Goal: Information Seeking & Learning: Compare options

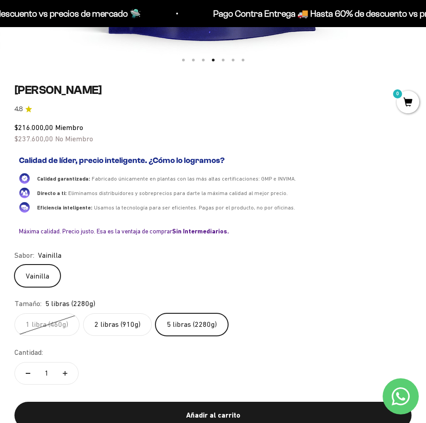
scroll to position [0, 1279]
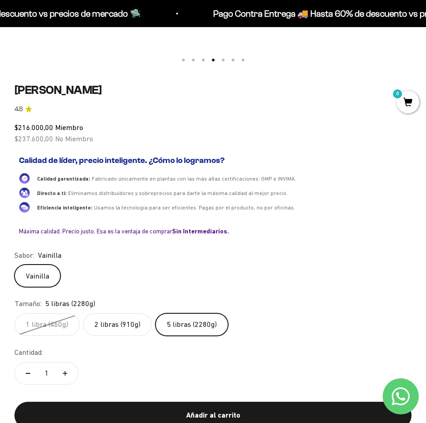
click at [76, 82] on div "Zoom Ir al artículo 1 Ir al artículo 2 Ir al artículo 3 Ir al artículo 4 Ir al …" at bounding box center [212, 43] width 397 height 801
drag, startPoint x: 61, startPoint y: 91, endPoint x: 90, endPoint y: 89, distance: 28.5
click at [90, 89] on h1 "[PERSON_NAME]" at bounding box center [212, 90] width 397 height 14
copy h1 "Whey"
click at [114, 88] on h1 "[PERSON_NAME]" at bounding box center [212, 90] width 397 height 14
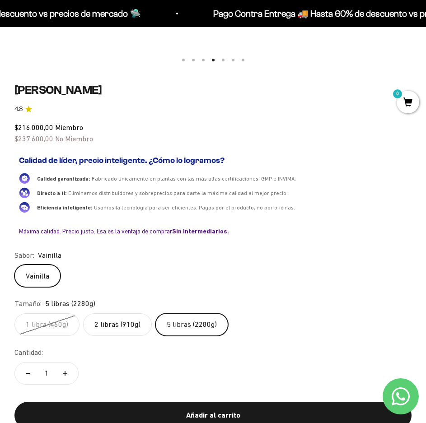
drag, startPoint x: 100, startPoint y: 86, endPoint x: 153, endPoint y: 91, distance: 53.5
click at [153, 91] on h1 "[PERSON_NAME]" at bounding box center [212, 90] width 397 height 14
copy h1 "Vainilla"
drag, startPoint x: 19, startPoint y: 128, endPoint x: 55, endPoint y: 127, distance: 36.6
click at [55, 127] on span "$216.000,00 Miembro" at bounding box center [48, 127] width 69 height 8
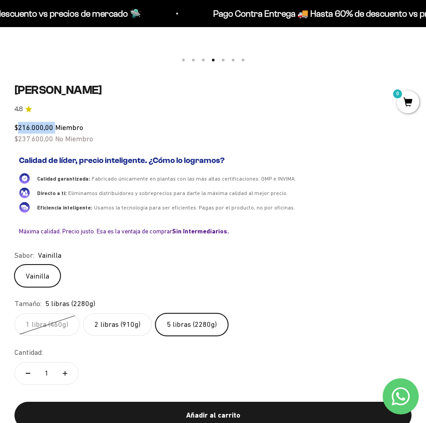
click at [32, 125] on span "$216.000,00" at bounding box center [33, 127] width 39 height 8
drag, startPoint x: 19, startPoint y: 125, endPoint x: 44, endPoint y: 129, distance: 25.5
click at [44, 129] on span "$216.000,00" at bounding box center [33, 127] width 39 height 8
copy span "216.000"
drag, startPoint x: 19, startPoint y: 126, endPoint x: 13, endPoint y: 126, distance: 6.3
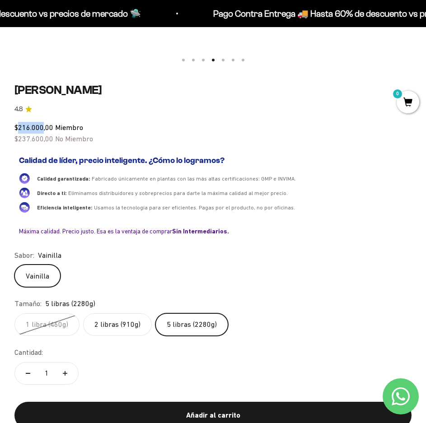
click at [19, 126] on span "$216.000,00" at bounding box center [33, 127] width 39 height 8
drag, startPoint x: 16, startPoint y: 126, endPoint x: 98, endPoint y: 137, distance: 83.3
click at [98, 137] on div "$216.000,00 Miembro $237.600,00 No Miembro" at bounding box center [212, 133] width 397 height 23
copy div "$216.000,00 Miembro $237.600,00 No Miembro"
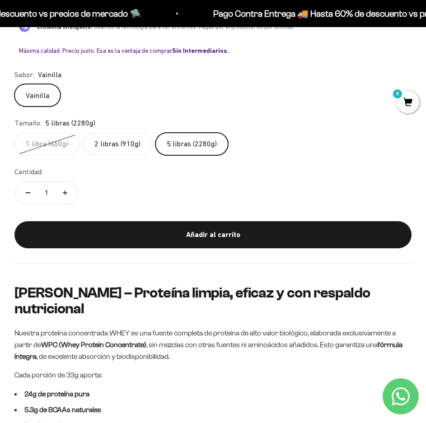
scroll to position [722, 0]
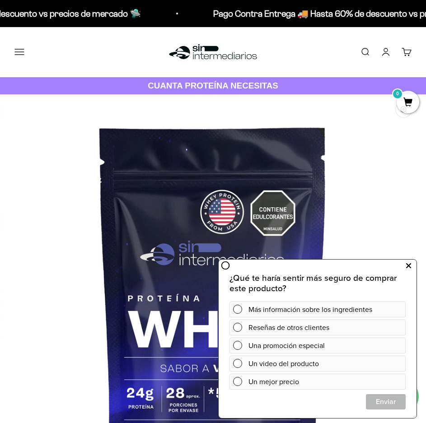
click at [413, 267] on button at bounding box center [408, 266] width 16 height 14
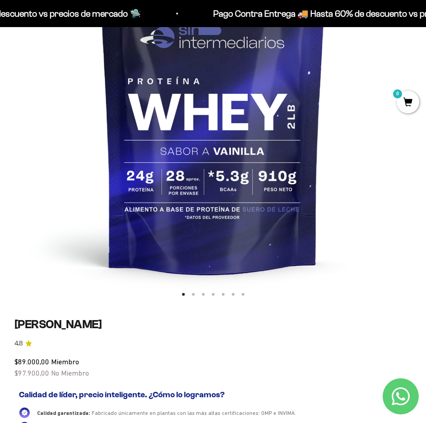
scroll to position [271, 0]
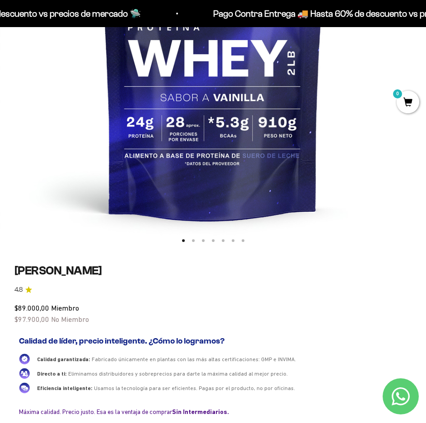
click at [36, 309] on span "$89.000,00" at bounding box center [31, 308] width 35 height 8
drag, startPoint x: 14, startPoint y: 270, endPoint x: 92, endPoint y: 271, distance: 77.2
click at [92, 271] on h1 "[PERSON_NAME]" at bounding box center [212, 271] width 397 height 14
copy h1 "Proteína Whey"
drag, startPoint x: 102, startPoint y: 269, endPoint x: 146, endPoint y: 268, distance: 44.2
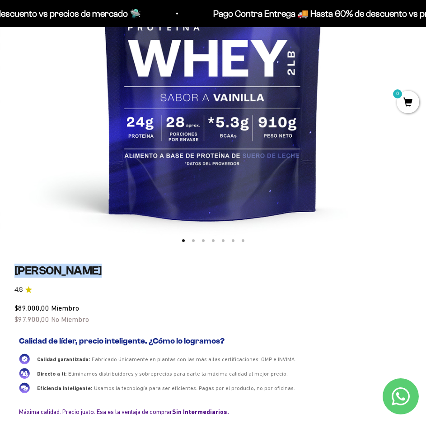
click at [146, 268] on h1 "[PERSON_NAME]" at bounding box center [212, 271] width 397 height 14
copy h1 "Vainilla"
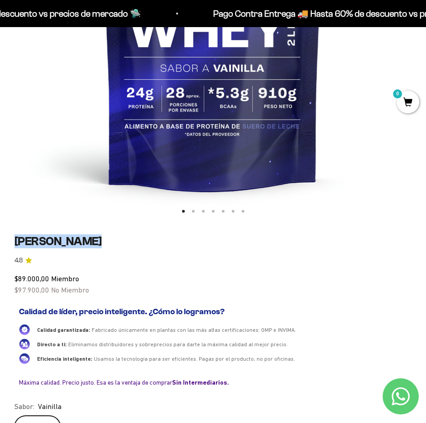
scroll to position [316, 0]
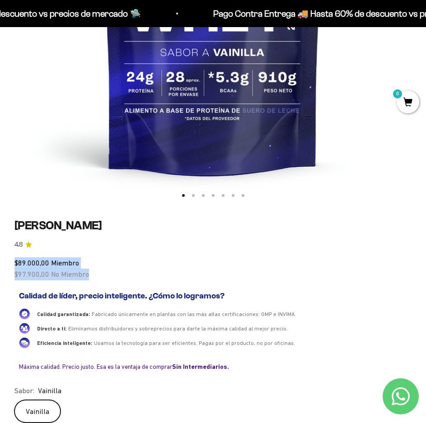
drag, startPoint x: 13, startPoint y: 260, endPoint x: 102, endPoint y: 274, distance: 90.4
click at [102, 274] on div "Zoom Ir al artículo 1 Ir al artículo 2 Ir al artículo 3 Ir al artículo 4 Ir al …" at bounding box center [213, 189] width 426 height 822
copy div "$89.000,00 Miembro $97.900,00 No Miembro"
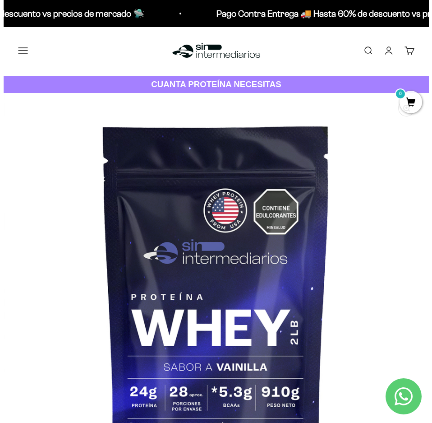
scroll to position [0, 0]
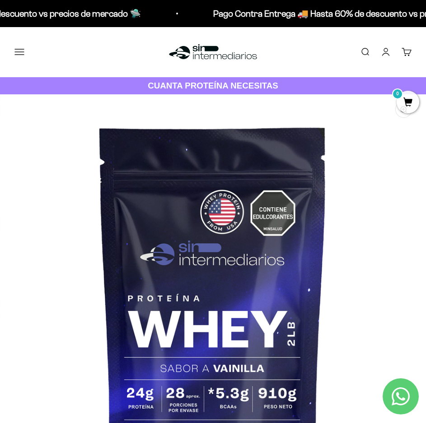
click at [19, 50] on button "Menú" at bounding box center [19, 52] width 10 height 10
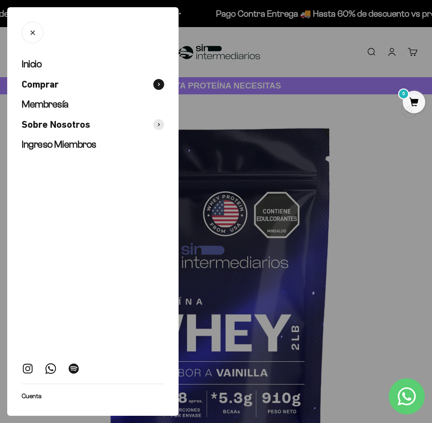
click at [161, 86] on span at bounding box center [158, 84] width 11 height 11
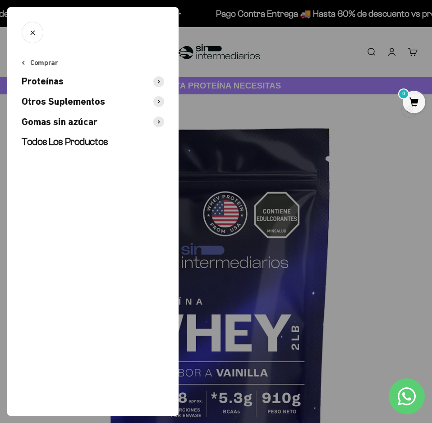
click at [158, 83] on icon at bounding box center [159, 82] width 2 height 4
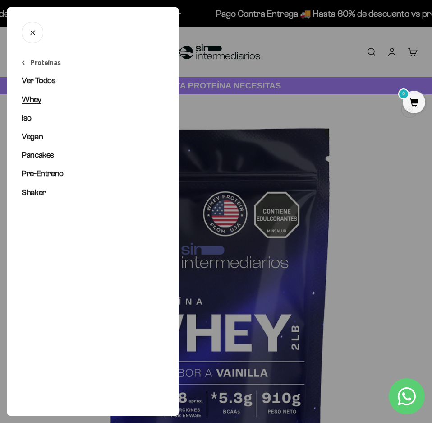
click at [32, 102] on span "Whey" at bounding box center [32, 99] width 20 height 9
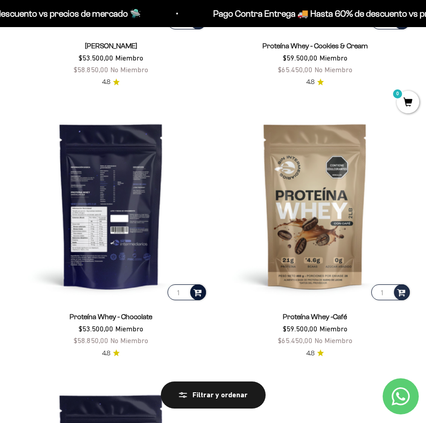
scroll to position [135, 0]
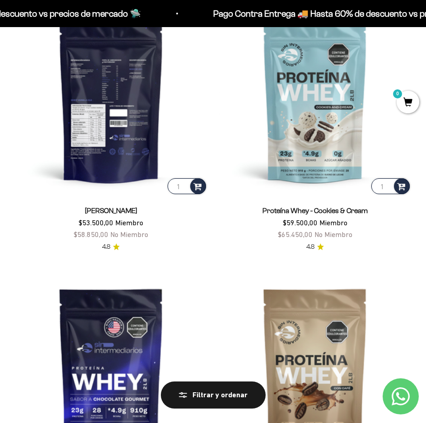
click at [129, 105] on img at bounding box center [110, 99] width 193 height 193
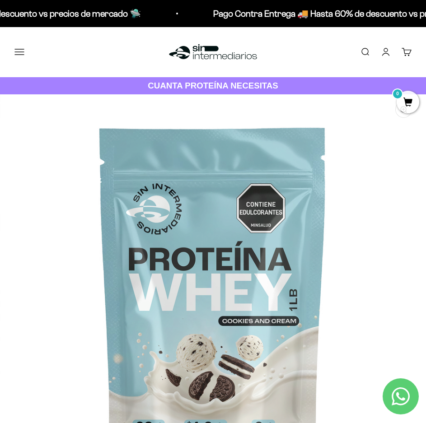
scroll to position [271, 0]
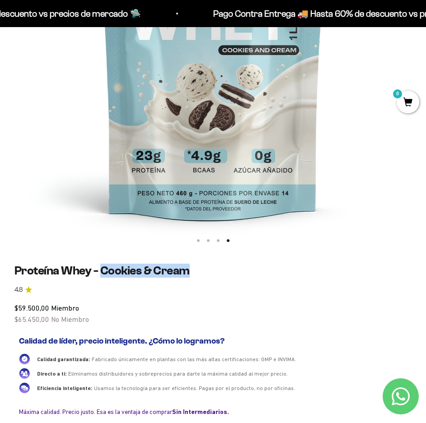
drag, startPoint x: 100, startPoint y: 272, endPoint x: 197, endPoint y: 268, distance: 97.5
click at [197, 268] on h1 "Proteína Whey - Cookies & Cream" at bounding box center [212, 271] width 397 height 14
copy h1 "Cookies & Cream"
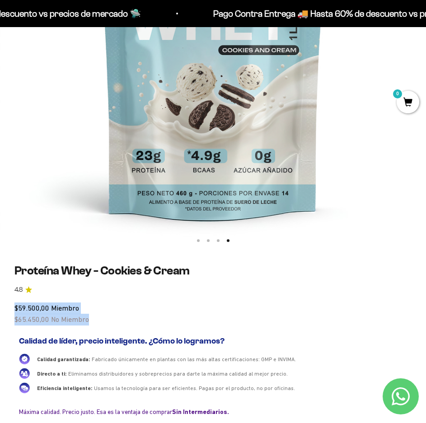
drag, startPoint x: 16, startPoint y: 308, endPoint x: 97, endPoint y: 322, distance: 82.0
click at [97, 322] on div "$59.500,00 Miembro $65.450,00 No Miembro" at bounding box center [212, 313] width 397 height 23
copy div "$59.500,00 Miembro $65.450,00 No Miembro"
click at [94, 338] on h2 "Calidad de líder, precio inteligente. ¿Cómo lo logramos?" at bounding box center [213, 341] width 388 height 10
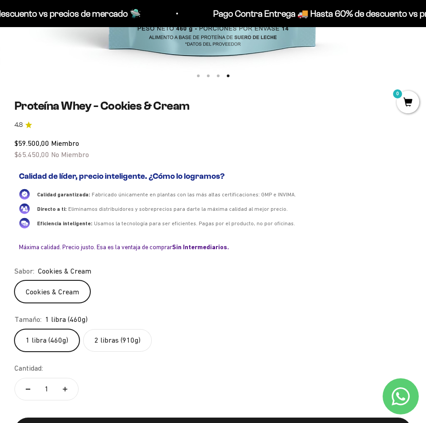
scroll to position [451, 0]
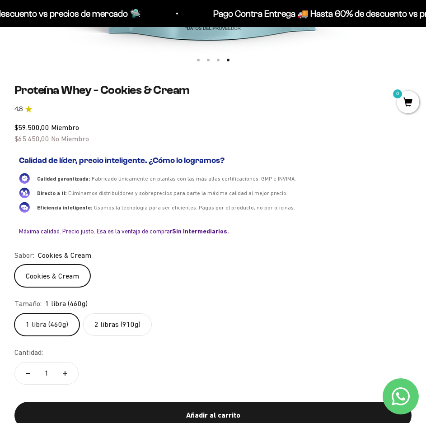
drag, startPoint x: 125, startPoint y: 93, endPoint x: 119, endPoint y: 102, distance: 11.8
click at [125, 93] on h1 "Proteína Whey - Cookies & Cream" at bounding box center [212, 90] width 397 height 14
drag, startPoint x: 19, startPoint y: 126, endPoint x: 50, endPoint y: 124, distance: 30.7
click at [50, 124] on span "$59.500,00 Miembro" at bounding box center [46, 127] width 65 height 8
copy span "59.500,00"
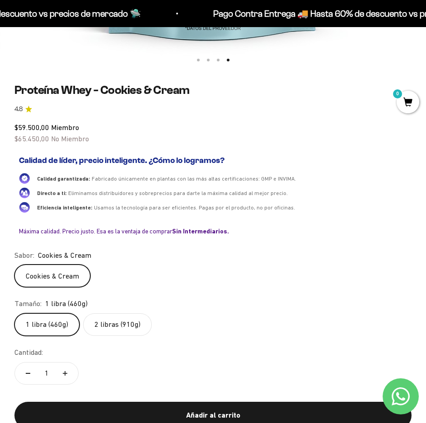
drag, startPoint x: 52, startPoint y: 137, endPoint x: 42, endPoint y: 139, distance: 10.6
click at [52, 137] on span "No Miembro" at bounding box center [70, 138] width 38 height 8
drag, startPoint x: 48, startPoint y: 138, endPoint x: 17, endPoint y: 138, distance: 31.6
click at [17, 138] on span "$65.450,00" at bounding box center [31, 138] width 35 height 8
copy span "65.450,00"
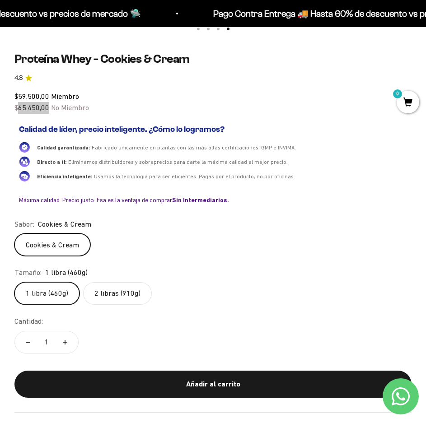
scroll to position [406, 0]
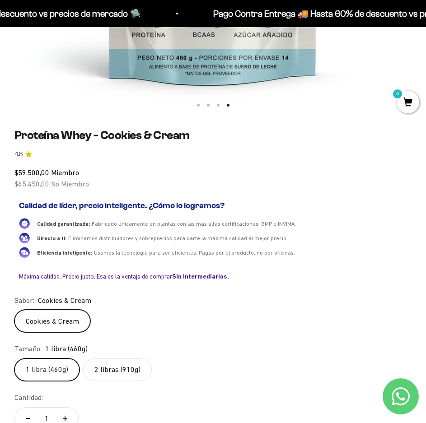
click at [62, 370] on label "1 libra (460g)" at bounding box center [46, 369] width 65 height 23
click at [14, 358] on input "1 libra (460g)" at bounding box center [14, 358] width 0 height 0
click at [107, 369] on label "2 libras (910g)" at bounding box center [117, 369] width 69 height 23
click at [14, 358] on input "2 libras (910g)" at bounding box center [14, 358] width 0 height 0
click at [19, 179] on div "$99.000,00 Miembro $108.900,00 No Miembro" at bounding box center [212, 178] width 397 height 23
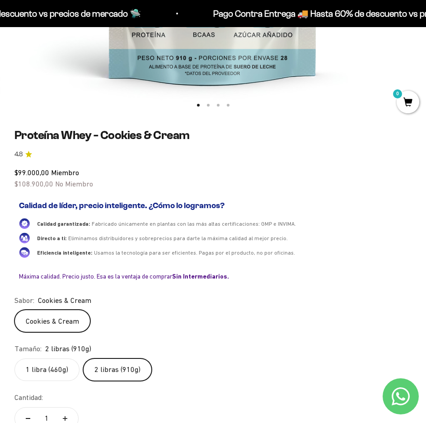
click at [47, 171] on span "$99.000,00" at bounding box center [31, 172] width 35 height 8
drag, startPoint x: 51, startPoint y: 186, endPoint x: 40, endPoint y: 181, distance: 12.3
click at [51, 186] on span "$108.900,00" at bounding box center [33, 184] width 39 height 8
click at [39, 171] on span "$99.000,00" at bounding box center [31, 172] width 35 height 8
drag, startPoint x: 48, startPoint y: 174, endPoint x: 19, endPoint y: 169, distance: 29.2
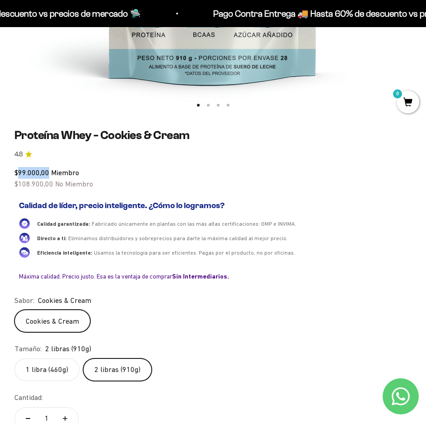
click at [19, 169] on span "$99.000,00" at bounding box center [31, 172] width 35 height 8
copy span "99.000,00"
click at [51, 185] on span "$108.900,00" at bounding box center [33, 184] width 39 height 8
drag, startPoint x: 48, startPoint y: 182, endPoint x: 18, endPoint y: 185, distance: 30.4
click at [18, 185] on span "$108.900,00" at bounding box center [33, 184] width 39 height 8
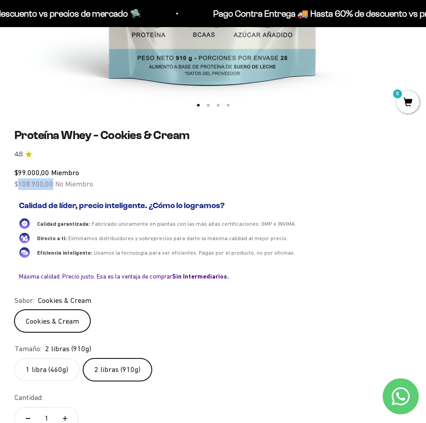
copy span "108.900,00"
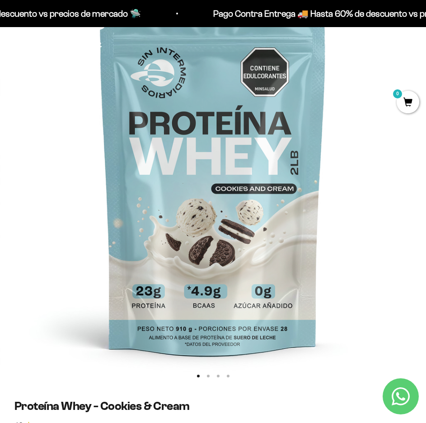
scroll to position [90, 0]
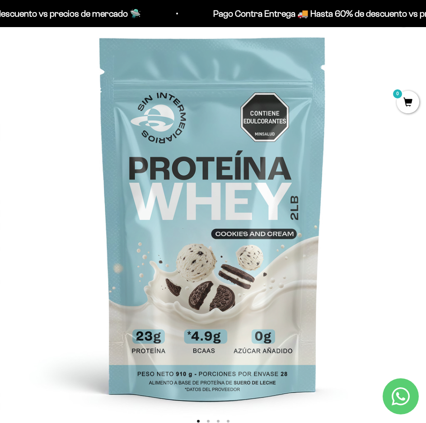
click at [346, 250] on img at bounding box center [213, 217] width 426 height 426
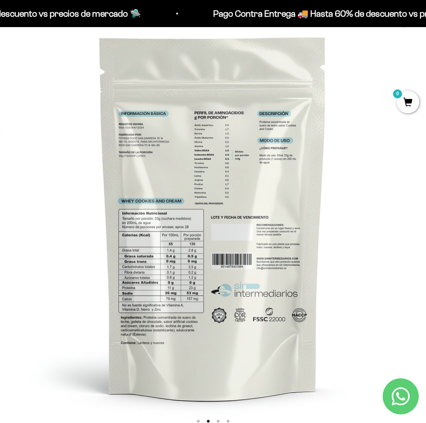
click at [148, 142] on img at bounding box center [213, 217] width 426 height 426
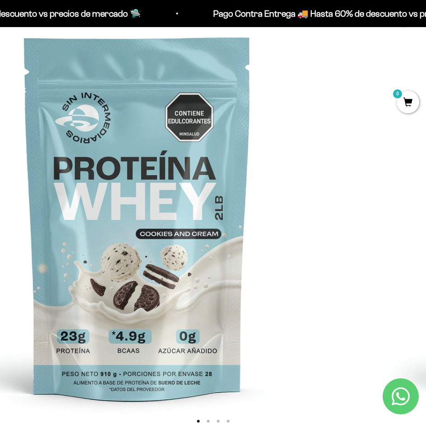
scroll to position [0, 0]
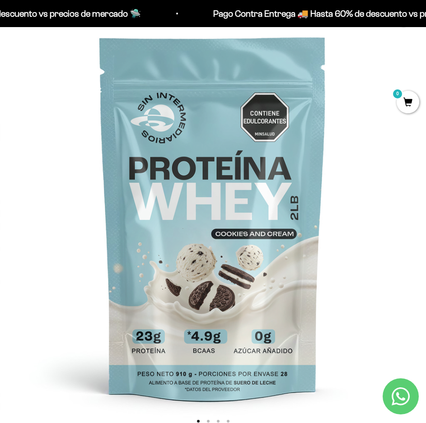
click at [398, 197] on img at bounding box center [213, 217] width 426 height 426
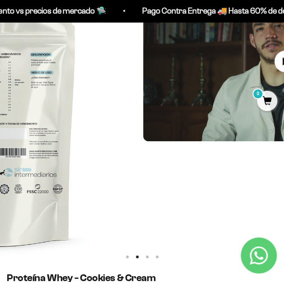
scroll to position [0, 284]
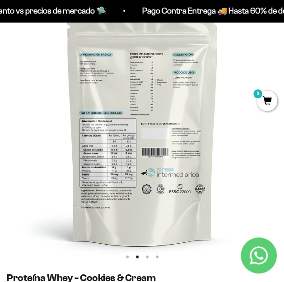
click at [20, 132] on img at bounding box center [142, 123] width 284 height 284
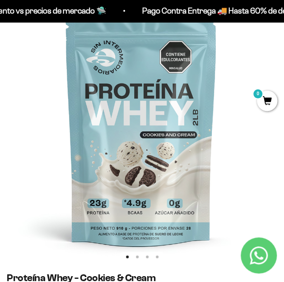
scroll to position [0, 0]
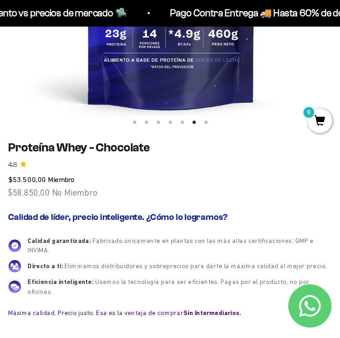
scroll to position [271, 0]
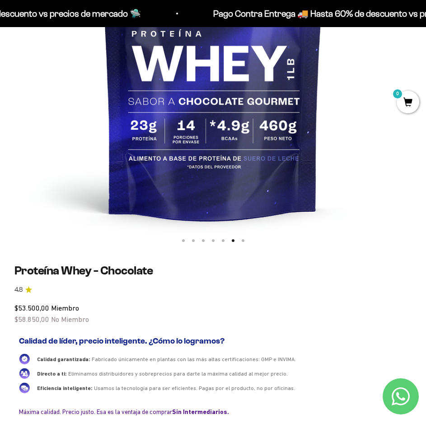
drag, startPoint x: 277, startPoint y: 0, endPoint x: 214, endPoint y: 156, distance: 168.0
click at [214, 156] on img at bounding box center [213, 37] width 426 height 426
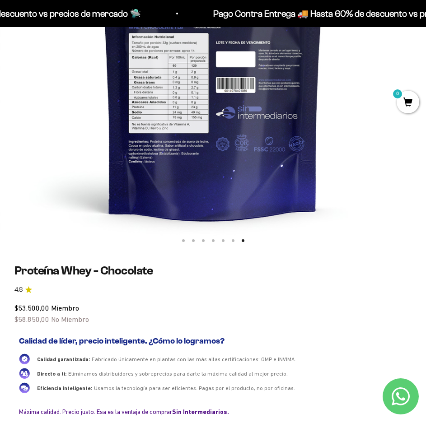
click at [12, 65] on img at bounding box center [213, 37] width 426 height 426
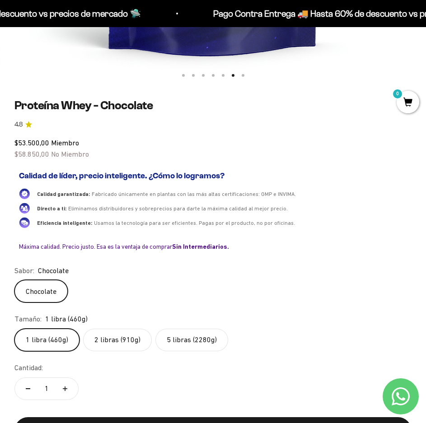
scroll to position [451, 0]
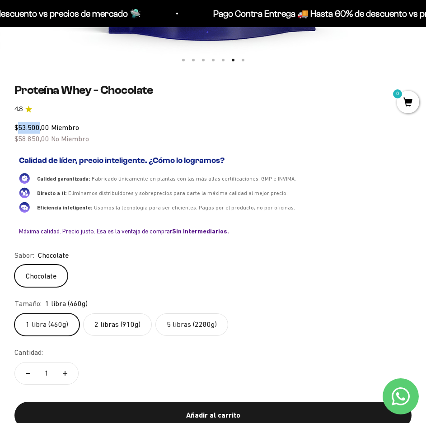
drag, startPoint x: 26, startPoint y: 128, endPoint x: 40, endPoint y: 125, distance: 13.9
click at [40, 125] on span "$53.500,00" at bounding box center [31, 127] width 35 height 8
copy span "53.500"
click at [107, 329] on label "2 libras (910g)" at bounding box center [117, 324] width 69 height 23
click at [14, 313] on input "2 libras (910g)" at bounding box center [14, 313] width 0 height 0
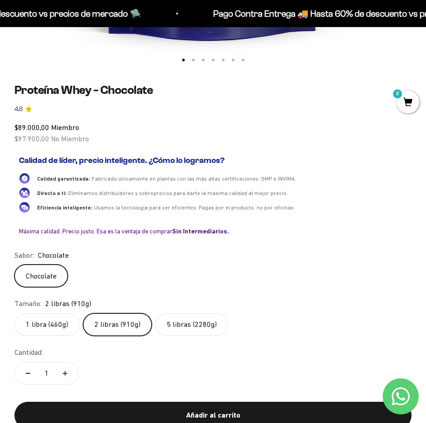
click at [201, 324] on label "5 libras (2280g)" at bounding box center [191, 324] width 73 height 23
click at [14, 313] on input "5 libras (2280g)" at bounding box center [14, 313] width 0 height 0
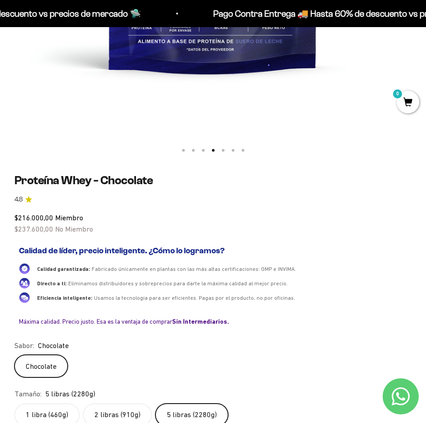
scroll to position [406, 0]
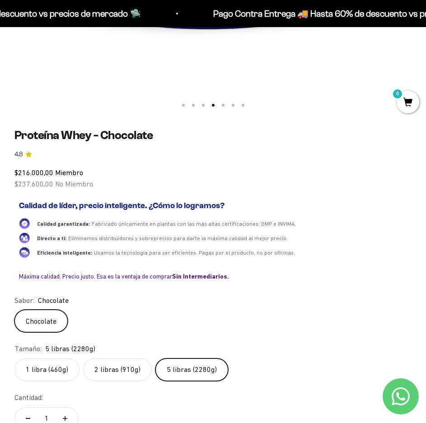
click at [51, 370] on label "1 libra (460g)" at bounding box center [46, 369] width 65 height 23
click at [14, 358] on input "1 libra (460g)" at bounding box center [14, 358] width 0 height 0
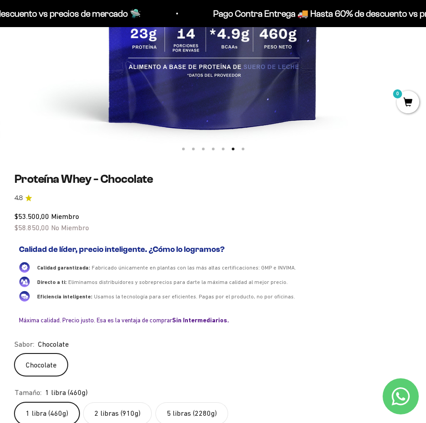
scroll to position [451, 0]
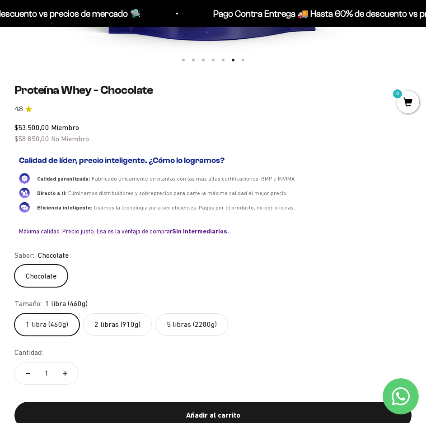
click at [120, 335] on label "2 libras (910g)" at bounding box center [117, 324] width 69 height 23
click at [14, 313] on input "2 libras (910g)" at bounding box center [14, 313] width 0 height 0
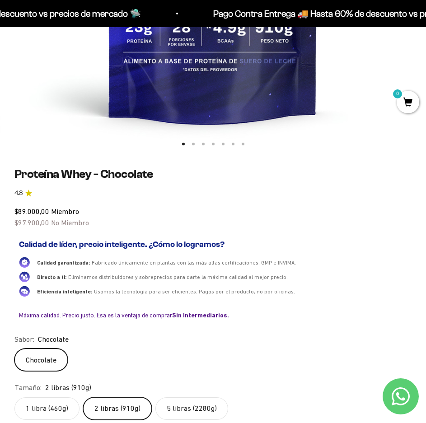
scroll to position [406, 0]
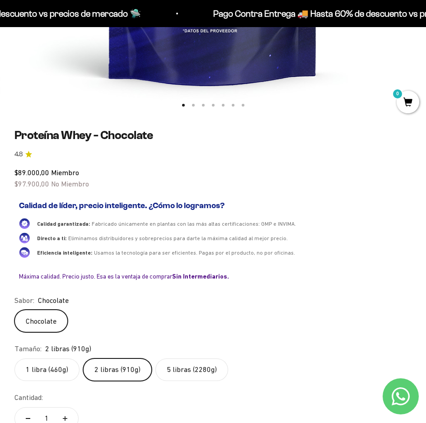
click at [163, 363] on label "5 libras (2280g)" at bounding box center [191, 369] width 73 height 23
click at [14, 358] on input "5 libras (2280g)" at bounding box center [14, 358] width 0 height 0
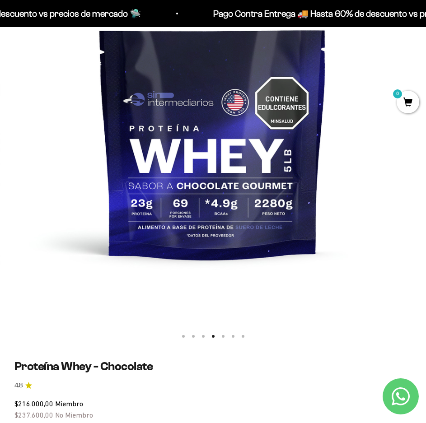
scroll to position [135, 0]
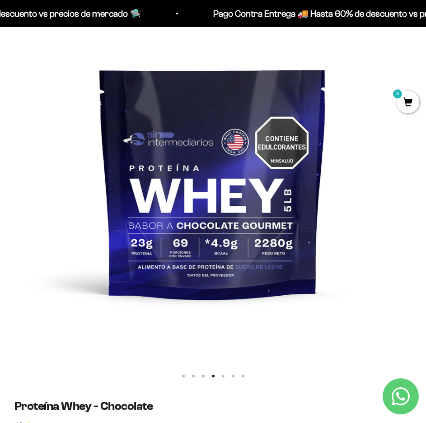
drag, startPoint x: 273, startPoint y: 213, endPoint x: 372, endPoint y: 195, distance: 100.4
click at [372, 195] on img at bounding box center [213, 172] width 426 height 426
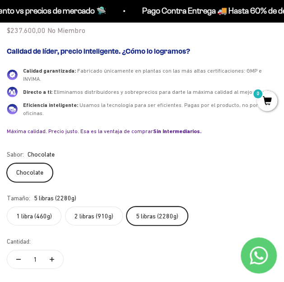
scroll to position [376, 0]
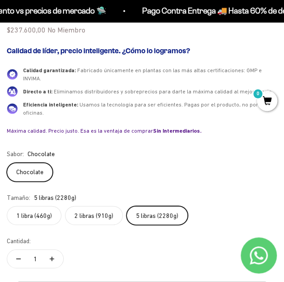
click at [36, 206] on label "1 libra (460g)" at bounding box center [34, 215] width 55 height 19
click at [7, 205] on input "1 libra (460g)" at bounding box center [6, 205] width 0 height 0
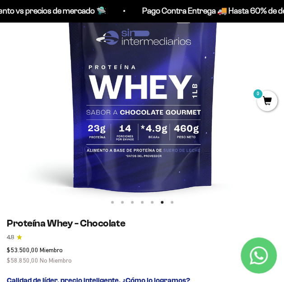
scroll to position [126, 0]
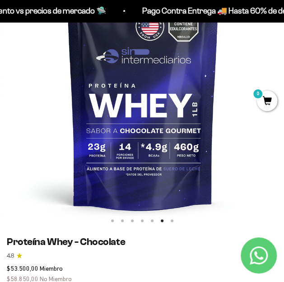
click at [193, 106] on img at bounding box center [143, 87] width 284 height 284
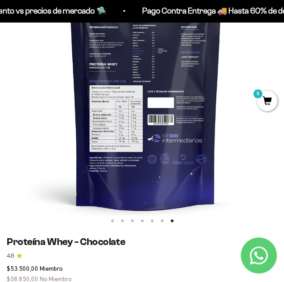
scroll to position [0, 1708]
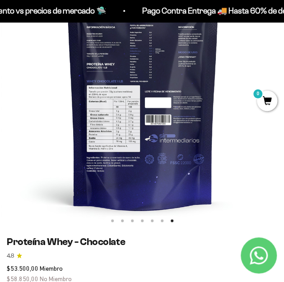
click at [169, 92] on img at bounding box center [143, 87] width 284 height 284
click at [158, 107] on img at bounding box center [143, 87] width 284 height 284
click at [32, 93] on img at bounding box center [143, 87] width 284 height 284
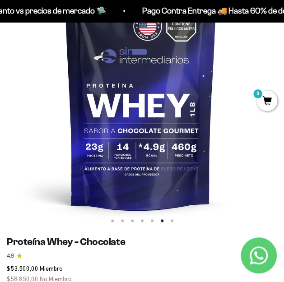
click at [32, 93] on img at bounding box center [141, 87] width 284 height 284
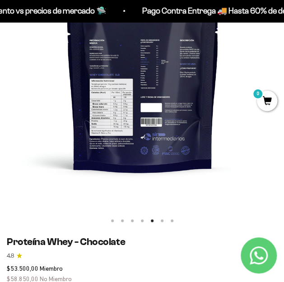
click at [32, 93] on img at bounding box center [143, 87] width 284 height 284
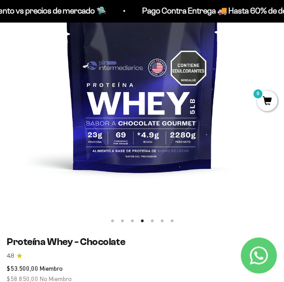
click at [32, 93] on img at bounding box center [142, 87] width 284 height 284
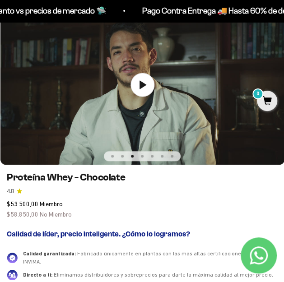
scroll to position [66, 0]
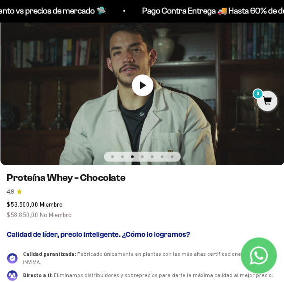
click at [123, 156] on button "Ir al artículo 2" at bounding box center [122, 156] width 3 height 3
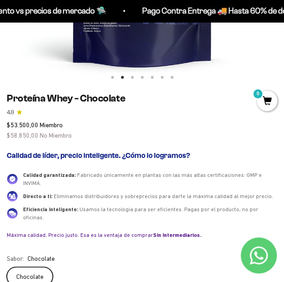
scroll to position [277, 0]
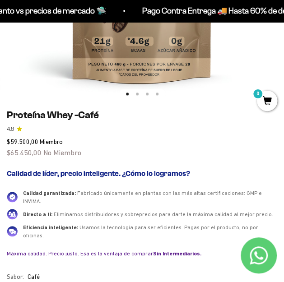
scroll to position [331, 0]
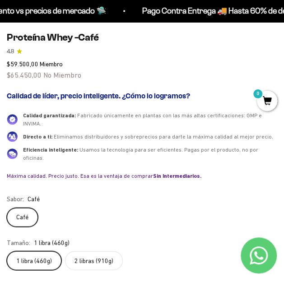
drag, startPoint x: 97, startPoint y: 162, endPoint x: 101, endPoint y: 176, distance: 15.4
click at [97, 172] on div "Máxima calidad. Precio justo. Esa es la ventaja de comprar Sin Intermediarios." at bounding box center [142, 175] width 270 height 7
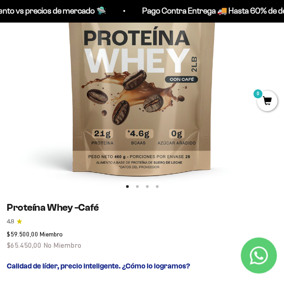
scroll to position [150, 0]
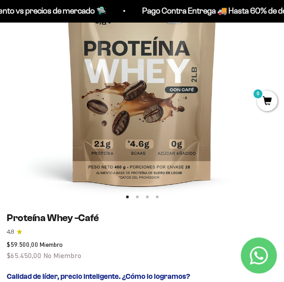
click at [176, 108] on img at bounding box center [142, 63] width 284 height 284
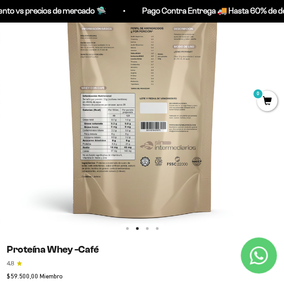
scroll to position [90, 0]
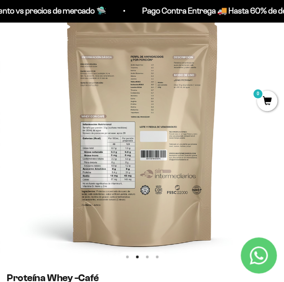
click at [96, 134] on img at bounding box center [142, 123] width 284 height 284
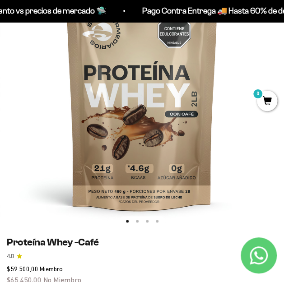
scroll to position [150, 0]
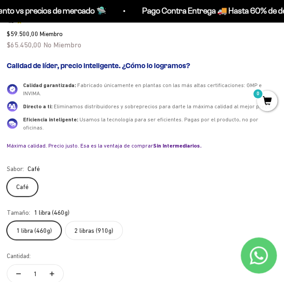
click at [83, 221] on label "2 libras (910g)" at bounding box center [94, 230] width 58 height 19
click at [7, 220] on input "2 libras (910g)" at bounding box center [6, 220] width 0 height 0
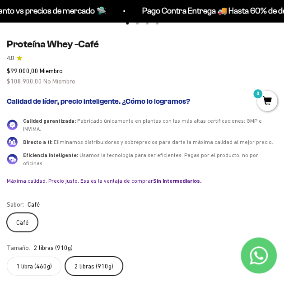
scroll to position [352, 0]
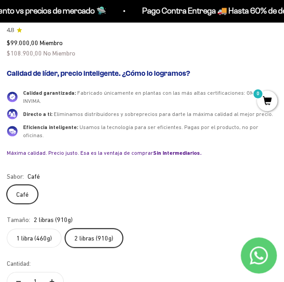
click at [45, 228] on label "1 libra (460g)" at bounding box center [34, 237] width 55 height 19
click at [7, 228] on input "1 libra (460g)" at bounding box center [6, 228] width 0 height 0
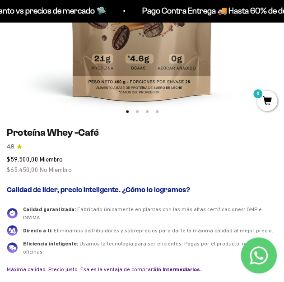
scroll to position [322, 0]
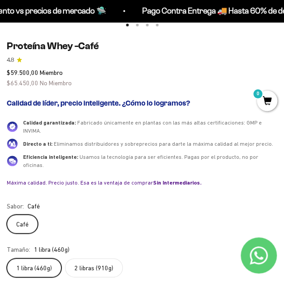
click at [92, 260] on label "2 libras (910g)" at bounding box center [94, 267] width 58 height 19
click at [7, 258] on input "2 libras (910g)" at bounding box center [6, 258] width 0 height 0
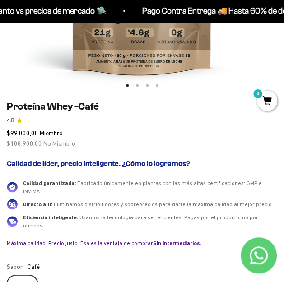
scroll to position [382, 0]
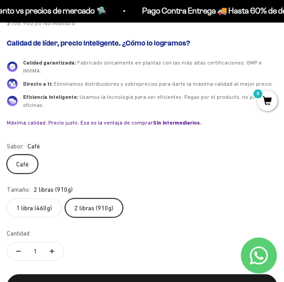
click at [44, 199] on label "1 libra (460g)" at bounding box center [34, 207] width 55 height 19
click at [7, 198] on input "1 libra (460g)" at bounding box center [6, 198] width 0 height 0
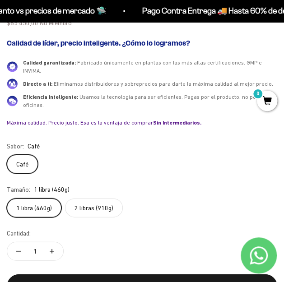
click at [74, 198] on label "2 libras (910g)" at bounding box center [94, 207] width 58 height 19
click at [7, 198] on input "2 libras (910g)" at bounding box center [6, 198] width 0 height 0
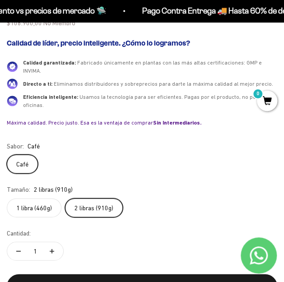
click at [54, 198] on label "1 libra (460g)" at bounding box center [34, 207] width 55 height 19
click at [7, 198] on input "1 libra (460g)" at bounding box center [6, 198] width 0 height 0
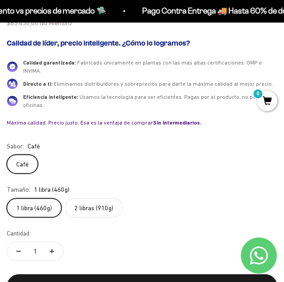
click at [78, 198] on label "2 libras (910g)" at bounding box center [94, 207] width 58 height 19
click at [7, 198] on input "2 libras (910g)" at bounding box center [6, 198] width 0 height 0
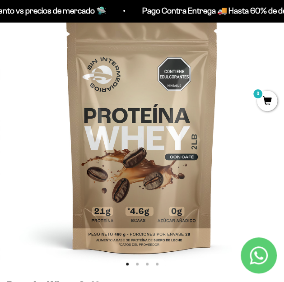
scroll to position [81, 0]
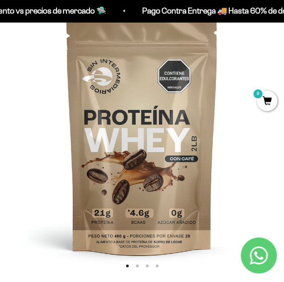
click at [162, 97] on img at bounding box center [142, 133] width 284 height 284
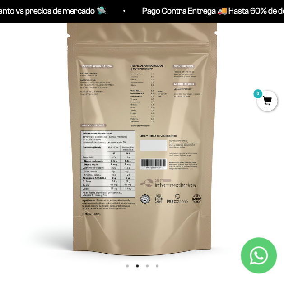
click at [181, 143] on img at bounding box center [142, 133] width 284 height 284
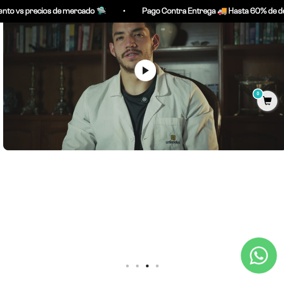
scroll to position [0, 569]
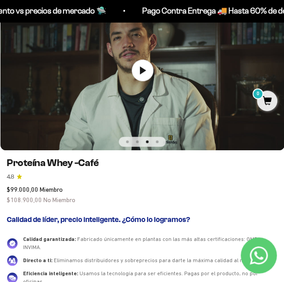
click at [182, 157] on h1 "Proteína Whey -Café" at bounding box center [142, 163] width 270 height 12
drag, startPoint x: 223, startPoint y: 191, endPoint x: 223, endPoint y: 182, distance: 9.0
click at [223, 191] on div "$99.000,00 Miembro $108.900,00 No Miembro" at bounding box center [142, 195] width 270 height 20
click at [156, 142] on button "Ir al artículo 4" at bounding box center [157, 141] width 3 height 3
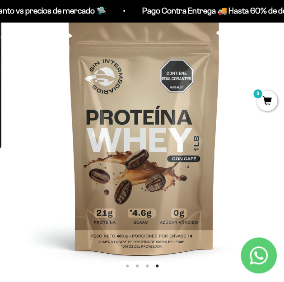
scroll to position [0, 854]
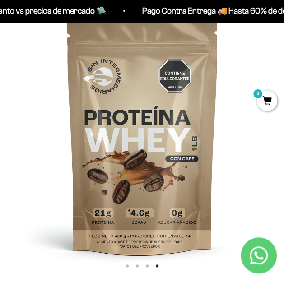
click at [14, 200] on img at bounding box center [142, 133] width 284 height 284
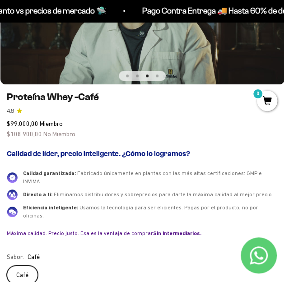
scroll to position [232, 0]
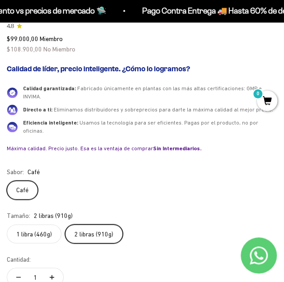
click at [40, 224] on label "1 libra (460g)" at bounding box center [34, 233] width 55 height 19
click at [7, 224] on input "1 libra (460g)" at bounding box center [6, 224] width 0 height 0
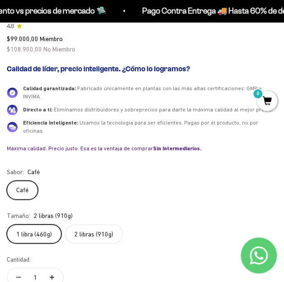
scroll to position [225, 0]
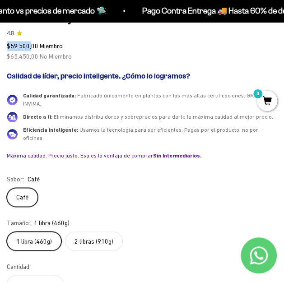
drag, startPoint x: 10, startPoint y: 47, endPoint x: 30, endPoint y: 45, distance: 19.5
drag, startPoint x: 10, startPoint y: 55, endPoint x: 28, endPoint y: 57, distance: 17.7
click at [28, 57] on span "$65.450,00" at bounding box center [23, 56] width 32 height 7
copy span "65.450"
drag, startPoint x: 29, startPoint y: 45, endPoint x: 11, endPoint y: 46, distance: 17.6
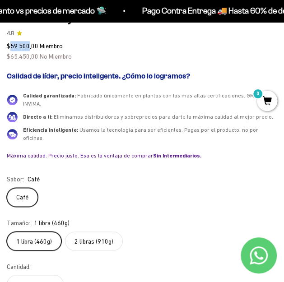
click at [11, 46] on span "$59.500,00" at bounding box center [23, 45] width 32 height 7
copy span "59.500"
click at [33, 54] on span "$65.450,00" at bounding box center [23, 56] width 32 height 7
drag, startPoint x: 26, startPoint y: 54, endPoint x: 10, endPoint y: 52, distance: 16.3
click at [10, 52] on div "$59.500,00 Miembro $65.450,00 No Miembro" at bounding box center [142, 51] width 270 height 20
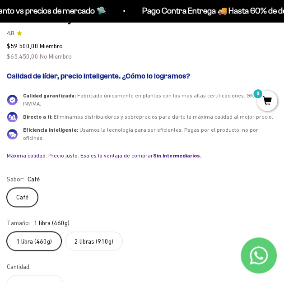
click at [97, 231] on label "2 libras (910g)" at bounding box center [94, 240] width 58 height 19
click at [7, 231] on input "2 libras (910g)" at bounding box center [6, 231] width 0 height 0
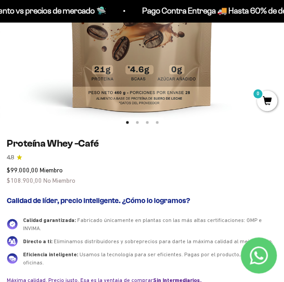
click at [56, 144] on h1 "Proteína Whey -Café" at bounding box center [142, 144] width 270 height 12
click at [35, 179] on span "$108.900,00" at bounding box center [24, 180] width 35 height 7
drag, startPoint x: 33, startPoint y: 180, endPoint x: 10, endPoint y: 180, distance: 23.5
click at [10, 180] on span "$108.900,00" at bounding box center [24, 180] width 35 height 7
copy span "108.900,"
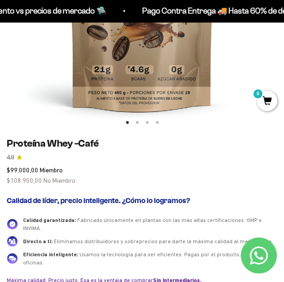
click at [128, 171] on div "$99.000,00 Miembro $108.900,00 No Miembro" at bounding box center [142, 175] width 270 height 20
click at [22, 166] on div "$99.000,00 Miembro $108.900,00 No Miembro" at bounding box center [142, 175] width 270 height 20
drag, startPoint x: 27, startPoint y: 169, endPoint x: 8, endPoint y: 169, distance: 18.5
click at [8, 169] on span "$99.000,00" at bounding box center [23, 170] width 32 height 7
copy span "$99.000"
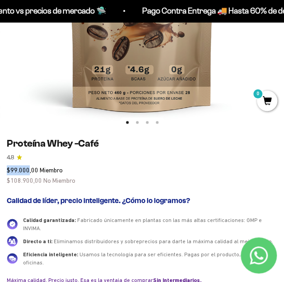
click at [22, 170] on span "$99.000,00" at bounding box center [23, 170] width 32 height 7
drag, startPoint x: 28, startPoint y: 170, endPoint x: 10, endPoint y: 166, distance: 18.9
click at [10, 167] on span "$99.000,00" at bounding box center [23, 170] width 32 height 7
copy span "99.000"
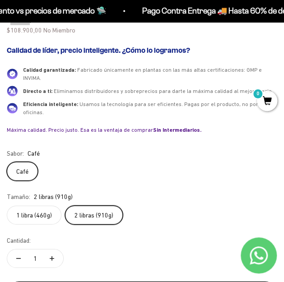
scroll to position [465, 0]
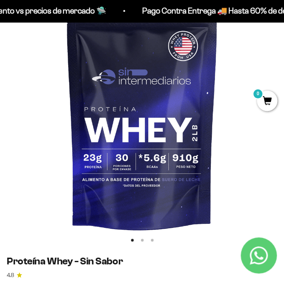
scroll to position [120, 0]
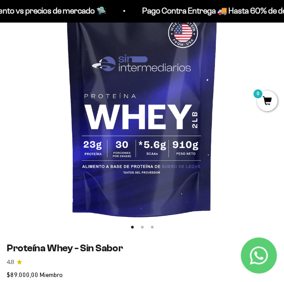
click at [93, 251] on h1 "Proteína Whey - Sin Sabor" at bounding box center [142, 248] width 270 height 12
drag, startPoint x: 79, startPoint y: 247, endPoint x: 125, endPoint y: 248, distance: 46.0
click at [125, 248] on h1 "Proteína Whey - Sin Sabor" at bounding box center [142, 248] width 270 height 12
copy h1 "Sin Sabor"
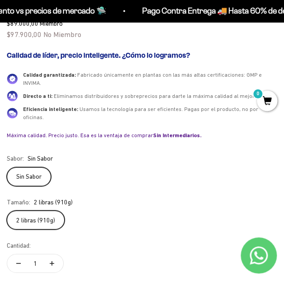
scroll to position [361, 0]
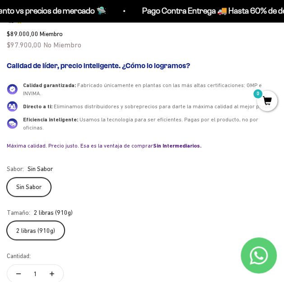
click at [39, 221] on label "2 libras (910g)" at bounding box center [36, 230] width 58 height 19
click at [7, 220] on input "2 libras (910g)" at bounding box center [6, 220] width 0 height 0
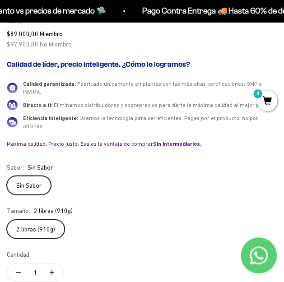
drag, startPoint x: 36, startPoint y: 35, endPoint x: 18, endPoint y: 33, distance: 18.2
click at [18, 33] on span "$89.000,00" at bounding box center [23, 33] width 32 height 7
drag, startPoint x: 46, startPoint y: 217, endPoint x: 42, endPoint y: 184, distance: 32.7
click at [46, 219] on label "2 libras (910g)" at bounding box center [36, 228] width 58 height 19
click at [7, 219] on input "2 libras (910g)" at bounding box center [6, 219] width 0 height 0
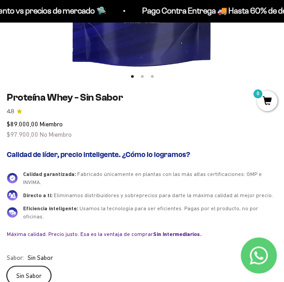
scroll to position [271, 0]
click at [7, 125] on span "$89.000,00" at bounding box center [23, 123] width 32 height 7
drag, startPoint x: 22, startPoint y: 124, endPoint x: 29, endPoint y: 125, distance: 6.8
click at [33, 136] on span "$97.900,00" at bounding box center [23, 134] width 32 height 7
drag, startPoint x: 18, startPoint y: 133, endPoint x: 10, endPoint y: 132, distance: 8.2
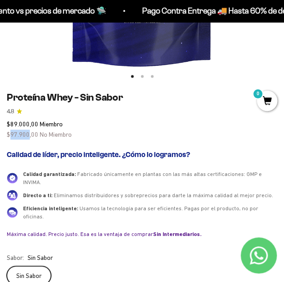
click at [10, 132] on span "$97.900,00" at bounding box center [23, 134] width 32 height 7
copy span "97.900"
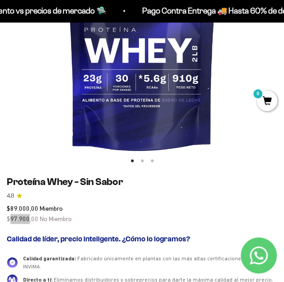
scroll to position [150, 0]
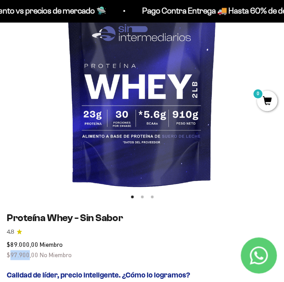
click at [146, 75] on img at bounding box center [142, 63] width 284 height 284
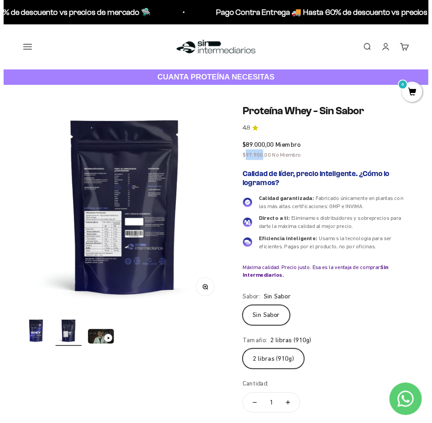
scroll to position [0, 426]
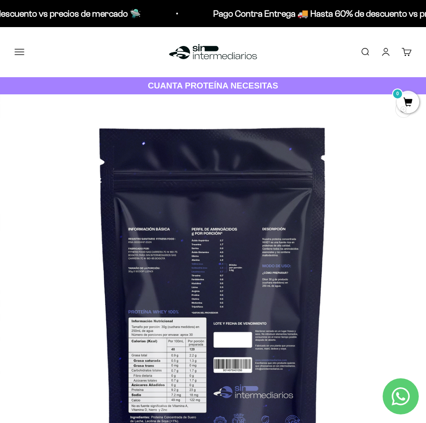
drag, startPoint x: 288, startPoint y: 7, endPoint x: 47, endPoint y: 49, distance: 244.1
click at [94, 58] on div "Menú Buscar Inicio Comprar Proteínas Ver Todos Whey Iso Vegan Pancakes Pre-Entr…" at bounding box center [213, 52] width 426 height 50
click at [24, 51] on button "Menú" at bounding box center [19, 52] width 10 height 10
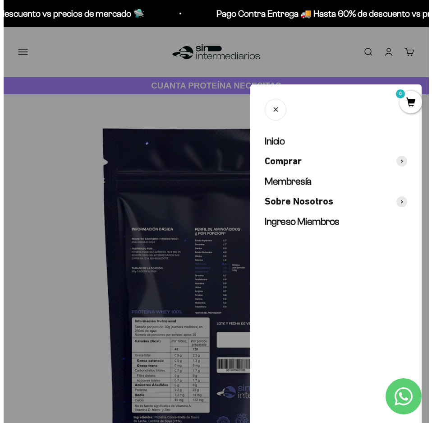
scroll to position [0, 433]
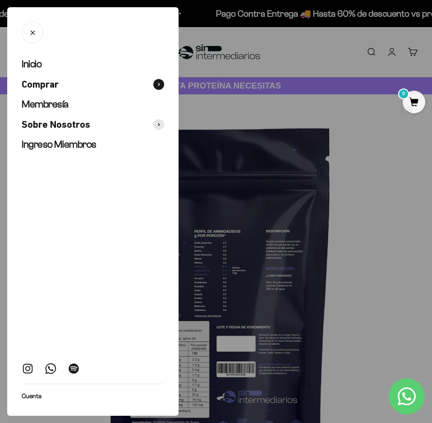
click at [160, 83] on span at bounding box center [158, 84] width 11 height 11
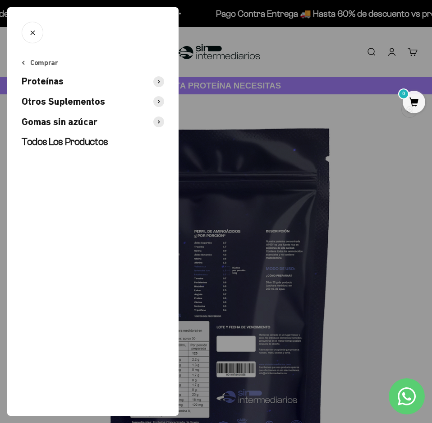
click at [161, 85] on span at bounding box center [158, 81] width 11 height 11
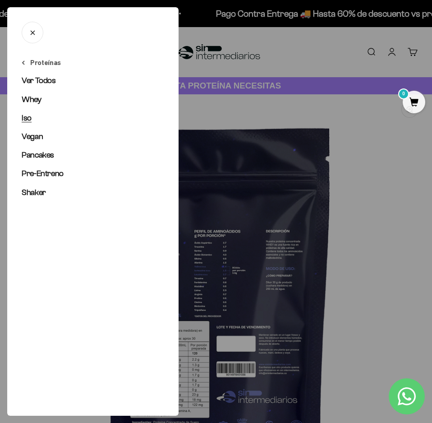
click at [28, 121] on span "Iso" at bounding box center [27, 117] width 10 height 9
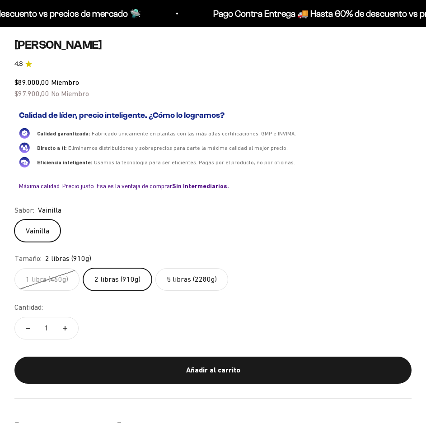
scroll to position [490, 0]
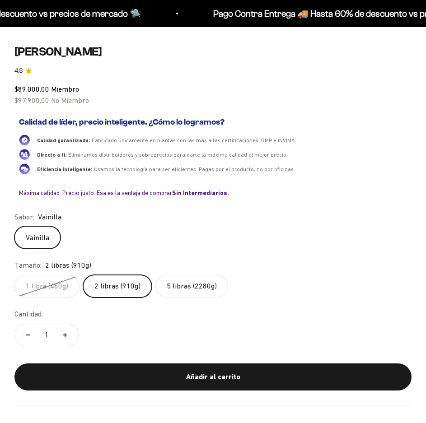
drag, startPoint x: 80, startPoint y: 276, endPoint x: 57, endPoint y: 276, distance: 22.6
click at [79, 276] on div "1 libra (460g) 2 libras (910g) 5 libras (2280g)" at bounding box center [212, 286] width 397 height 23
click at [54, 276] on label "1 libra (460g)" at bounding box center [46, 286] width 65 height 23
click at [14, 275] on input "1 libra (460g)" at bounding box center [14, 274] width 0 height 0
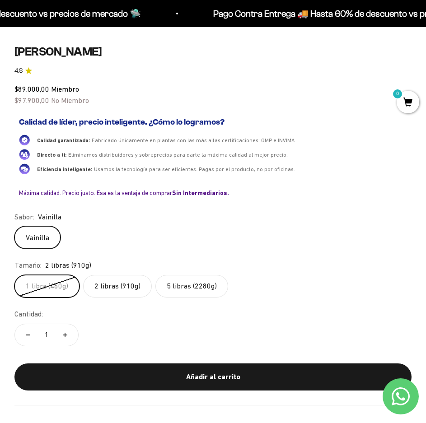
scroll to position [0, 2132]
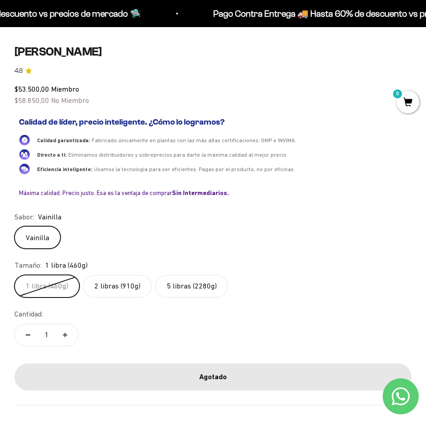
click at [54, 276] on label "1 libra (460g)" at bounding box center [46, 286] width 65 height 23
click at [14, 275] on input "1 libra (460g)" at bounding box center [14, 274] width 0 height 0
click at [32, 98] on span "$58.850,00" at bounding box center [31, 100] width 35 height 8
click at [106, 294] on label "2 libras (910g)" at bounding box center [117, 286] width 69 height 23
click at [14, 275] on input "2 libras (910g)" at bounding box center [14, 274] width 0 height 0
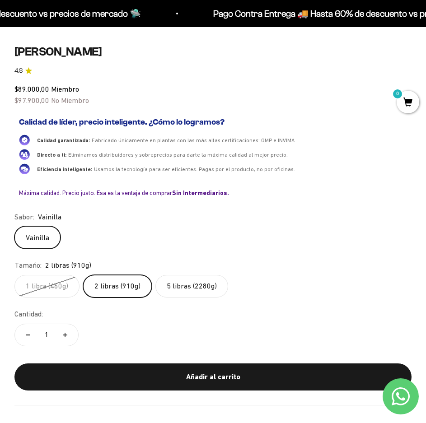
click at [60, 286] on label "1 libra (460g)" at bounding box center [46, 286] width 65 height 23
click at [14, 275] on input "1 libra (460g)" at bounding box center [14, 274] width 0 height 0
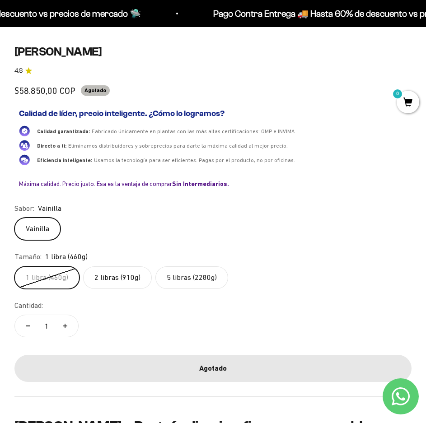
scroll to position [0, 2132]
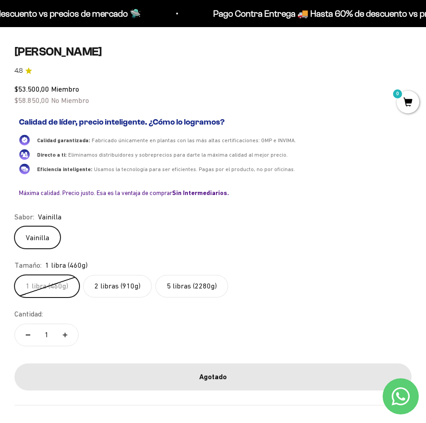
click at [38, 86] on span "$53.500,00" at bounding box center [31, 89] width 35 height 8
drag, startPoint x: 40, startPoint y: 89, endPoint x: 19, endPoint y: 87, distance: 20.5
click at [19, 87] on span "$53.500,00" at bounding box center [31, 89] width 35 height 8
copy span "53.500"
drag, startPoint x: 19, startPoint y: 102, endPoint x: 39, endPoint y: 102, distance: 19.9
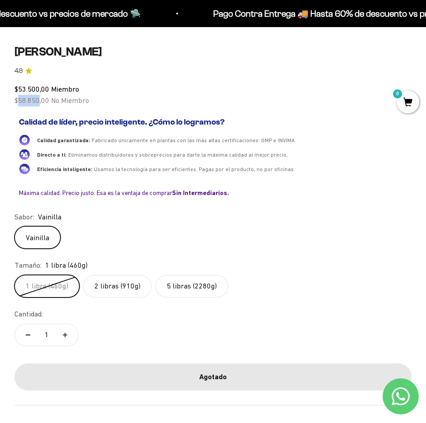
click at [39, 102] on span "$58.850,00" at bounding box center [31, 100] width 35 height 8
copy span "58.850"
click at [103, 128] on div "Calidad de líder, precio inteligente. ¿Cómo lo logramos? Calidad garantizada: F…" at bounding box center [212, 156] width 397 height 79
click at [100, 282] on label "2 libras (910g)" at bounding box center [117, 286] width 69 height 23
click at [14, 275] on input "2 libras (910g)" at bounding box center [14, 274] width 0 height 0
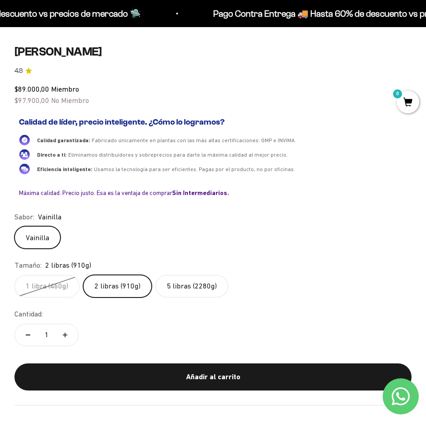
click at [37, 90] on span "$89.000,00" at bounding box center [31, 89] width 35 height 8
drag, startPoint x: 33, startPoint y: 89, endPoint x: 24, endPoint y: 88, distance: 9.1
click at [20, 89] on span "$89.000,00" at bounding box center [31, 89] width 35 height 8
drag, startPoint x: 19, startPoint y: 88, endPoint x: 39, endPoint y: 86, distance: 20.5
click at [39, 86] on span "$89.000,00" at bounding box center [31, 89] width 35 height 8
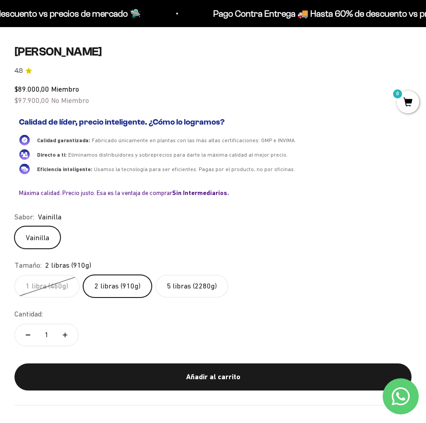
click at [30, 99] on span "$97.900,00" at bounding box center [31, 100] width 35 height 8
drag, startPoint x: 19, startPoint y: 98, endPoint x: 40, endPoint y: 106, distance: 22.1
click at [40, 106] on div "$89.000,00 Miembro $97.900,00 No Miembro" at bounding box center [212, 94] width 397 height 23
copy span "97.900"
click at [105, 148] on div "Calidad garantizada: Fabricado únicamente en plantas con las más altas certific…" at bounding box center [213, 154] width 388 height 40
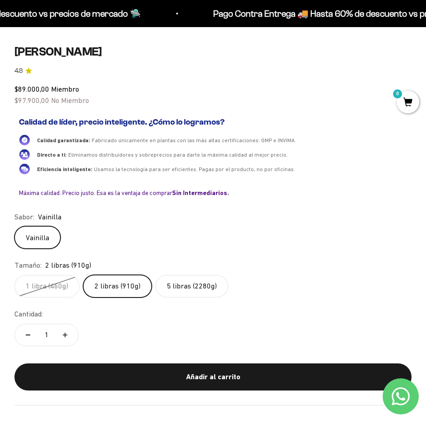
click at [206, 290] on label "5 libras (2280g)" at bounding box center [191, 286] width 73 height 23
click at [14, 275] on input "5 libras (2280g)" at bounding box center [14, 274] width 0 height 0
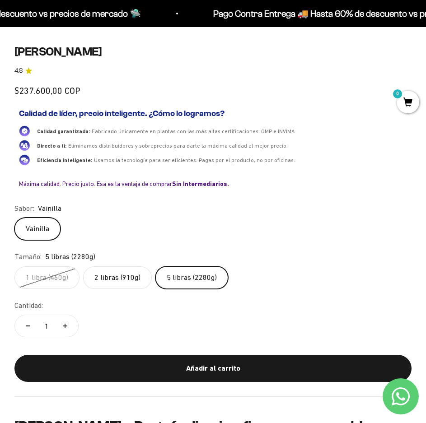
scroll to position [0, 1279]
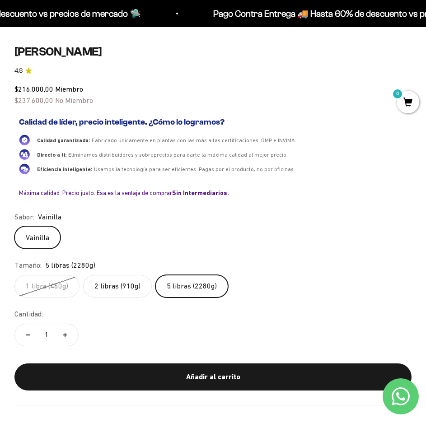
click at [37, 88] on span "$216.000,00" at bounding box center [33, 89] width 39 height 8
copy span "216.000,00"
drag, startPoint x: 18, startPoint y: 102, endPoint x: 54, endPoint y: 102, distance: 35.6
click at [54, 102] on span "$237.600,00 No Miembro" at bounding box center [53, 100] width 79 height 8
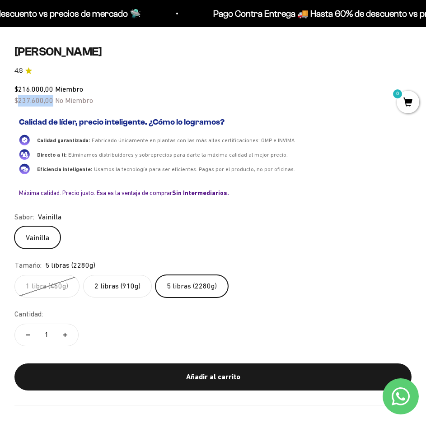
copy span "237.600,00"
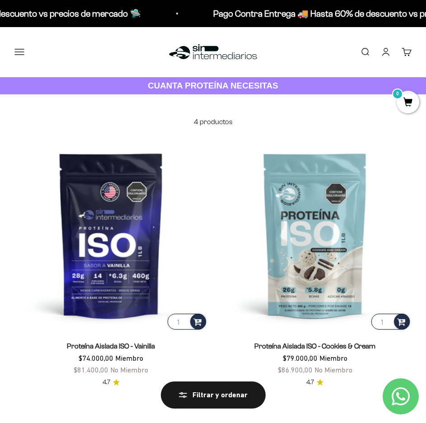
click at [14, 55] on button "Menú" at bounding box center [19, 52] width 10 height 10
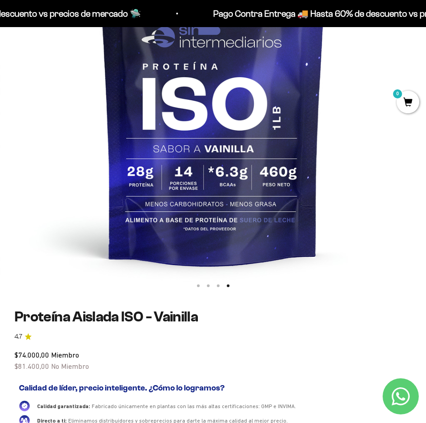
scroll to position [451, 0]
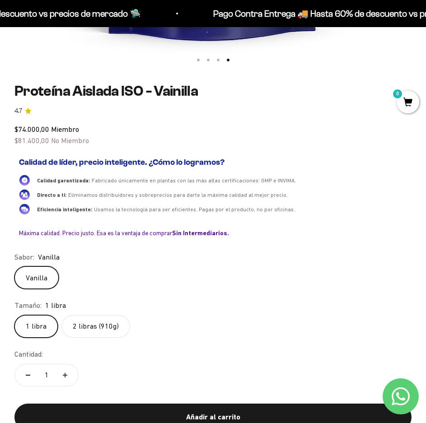
click at [46, 134] on div "$74.000,00 Miembro $81.400,00 No Miembro" at bounding box center [212, 135] width 397 height 23
drag, startPoint x: 39, startPoint y: 130, endPoint x: 19, endPoint y: 128, distance: 19.9
click at [19, 128] on span "$74.000,00" at bounding box center [31, 129] width 35 height 8
copy span "74.000"
click at [55, 148] on div "$74.000,00 Miembro $81.400,00 No Miembro Calidad de líder, precio inteligente. …" at bounding box center [212, 182] width 397 height 117
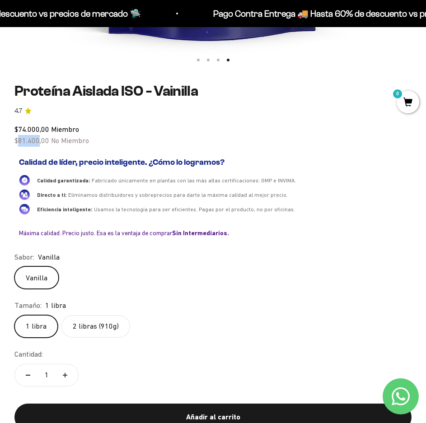
drag, startPoint x: 39, startPoint y: 140, endPoint x: 18, endPoint y: 140, distance: 21.2
click at [18, 140] on span "$81.400,00" at bounding box center [31, 140] width 35 height 8
copy span "81.400"
click at [104, 329] on label "2 libras (910g)" at bounding box center [95, 326] width 69 height 23
click at [14, 315] on input "2 libras (910g)" at bounding box center [14, 315] width 0 height 0
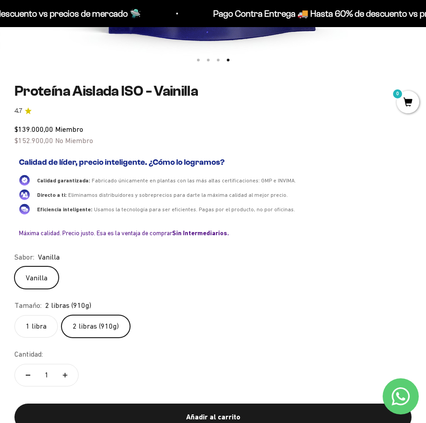
click at [47, 145] on div "$139.000,00 Miembro $152.900,00 No Miembro" at bounding box center [212, 135] width 397 height 23
drag, startPoint x: 45, startPoint y: 133, endPoint x: 18, endPoint y: 132, distance: 27.5
drag, startPoint x: 42, startPoint y: 127, endPoint x: 23, endPoint y: 132, distance: 19.6
drag, startPoint x: 18, startPoint y: 129, endPoint x: 44, endPoint y: 130, distance: 26.2
click at [29, 143] on span "$152.900,00" at bounding box center [33, 140] width 39 height 8
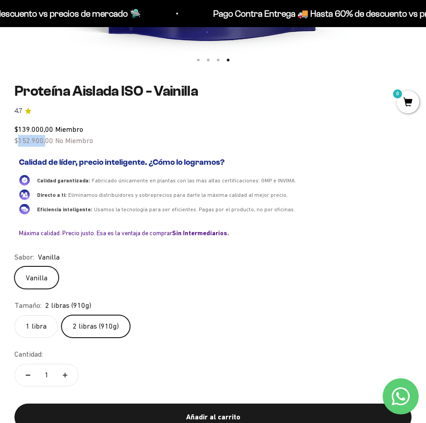
drag, startPoint x: 19, startPoint y: 141, endPoint x: 45, endPoint y: 139, distance: 26.7
click at [45, 139] on span "$152.900,00" at bounding box center [33, 140] width 39 height 8
copy span "152.900,"
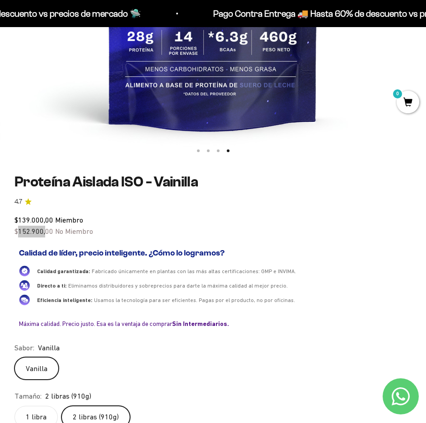
scroll to position [361, 0]
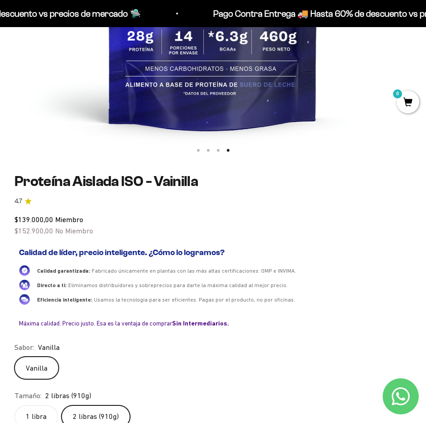
click at [31, 411] on label "1 libra" at bounding box center [35, 416] width 43 height 23
click at [14, 405] on input "1 libra" at bounding box center [14, 405] width 0 height 0
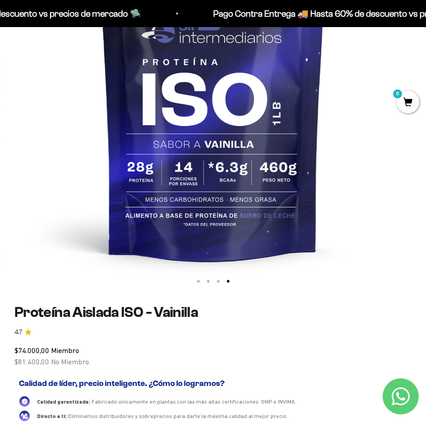
scroll to position [226, 0]
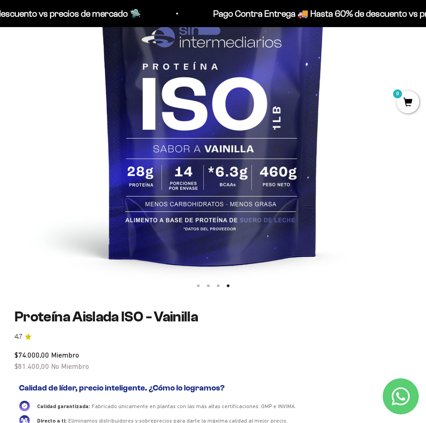
click at [324, 157] on img at bounding box center [213, 82] width 426 height 426
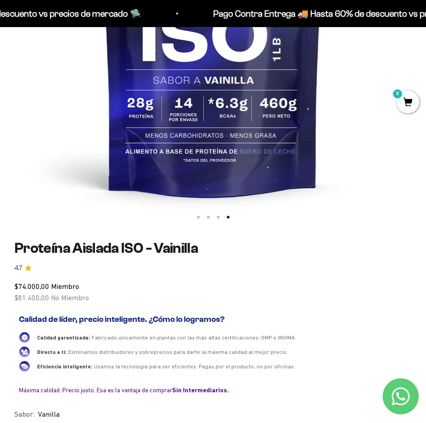
scroll to position [406, 0]
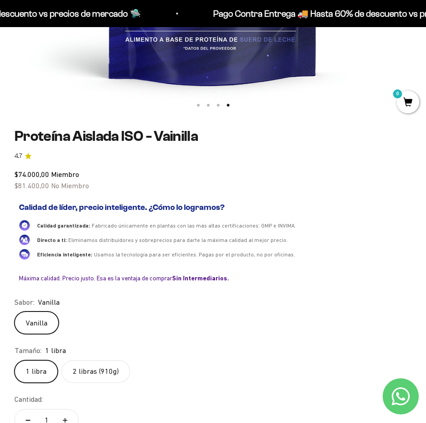
click at [106, 360] on label "2 libras (910g)" at bounding box center [95, 371] width 69 height 23
click at [14, 360] on input "2 libras (910g)" at bounding box center [14, 360] width 0 height 0
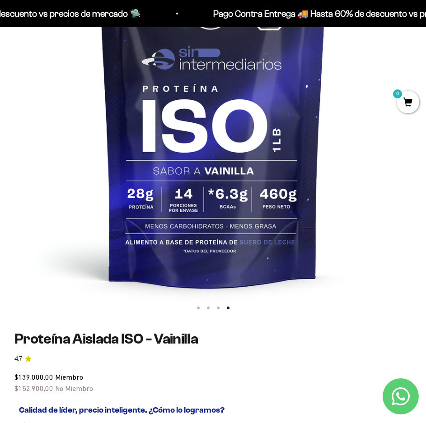
scroll to position [181, 0]
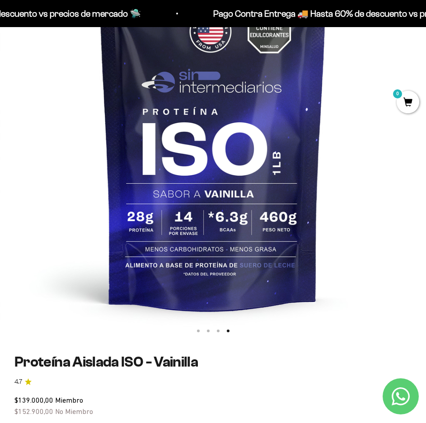
click at [198, 287] on img at bounding box center [213, 127] width 426 height 426
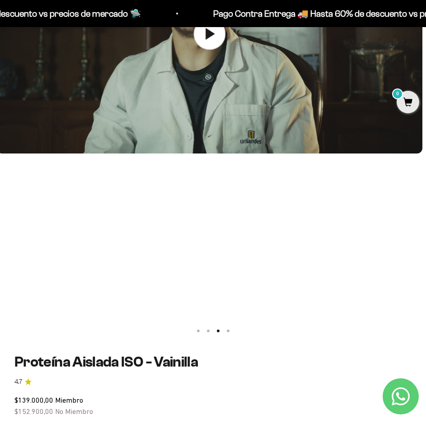
scroll to position [0, 853]
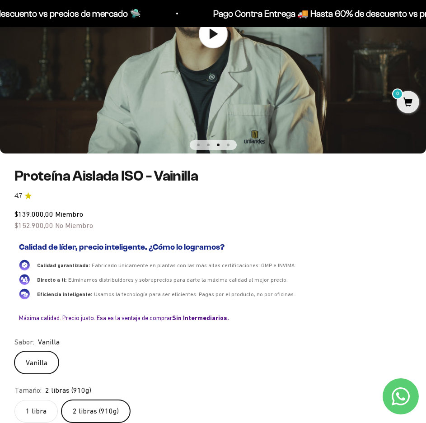
click at [401, 154] on div "Zoom Ir al artículo 1 Ir al artículo 2 Ir al artículo 3 Ir al artículo 4 Proteí…" at bounding box center [212, 222] width 397 height 616
click at [227, 143] on button "Ir al artículo 4" at bounding box center [228, 144] width 3 height 3
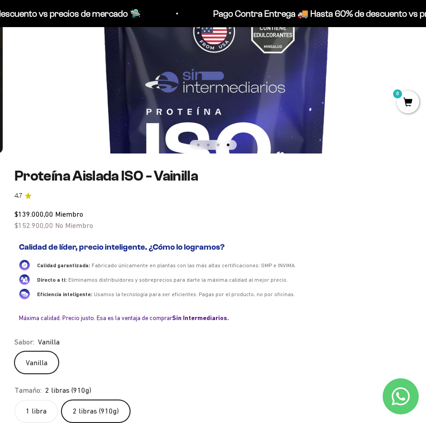
scroll to position [0, 1279]
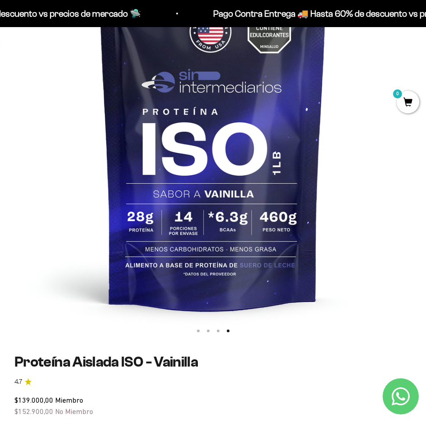
click at [197, 331] on button "Ir al artículo 1" at bounding box center [198, 330] width 3 height 3
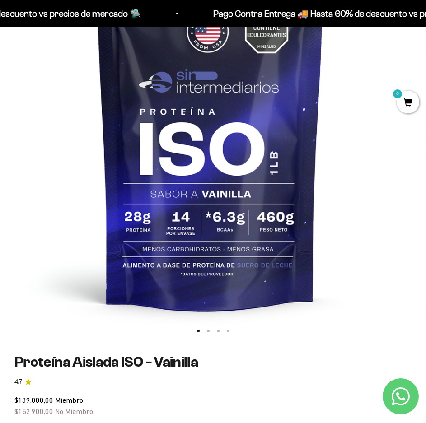
scroll to position [0, 0]
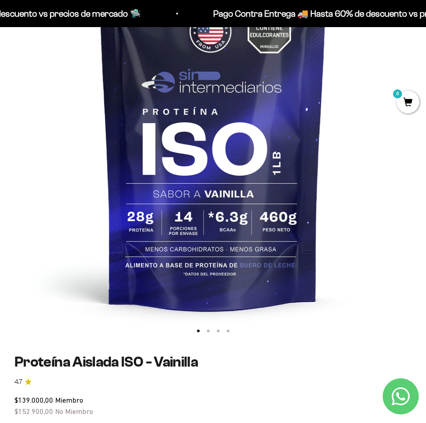
click at [207, 331] on button "Ir al artículo 2" at bounding box center [208, 330] width 3 height 3
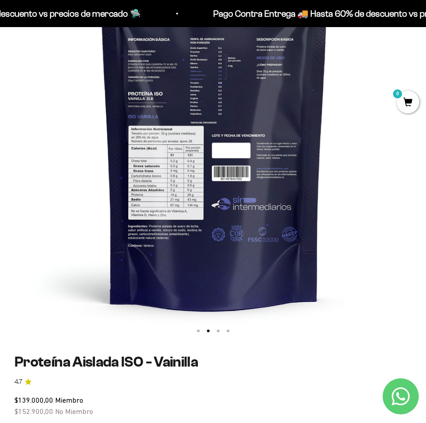
scroll to position [0, 426]
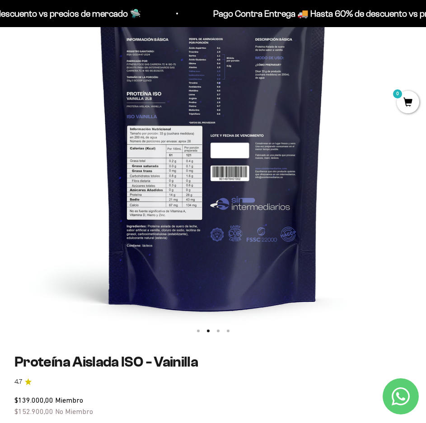
click at [217, 329] on button "Ir al artículo 3" at bounding box center [218, 330] width 3 height 3
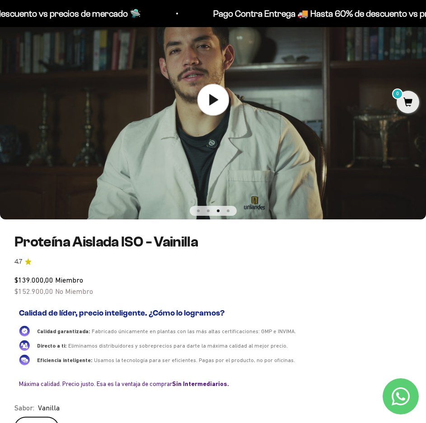
scroll to position [45, 0]
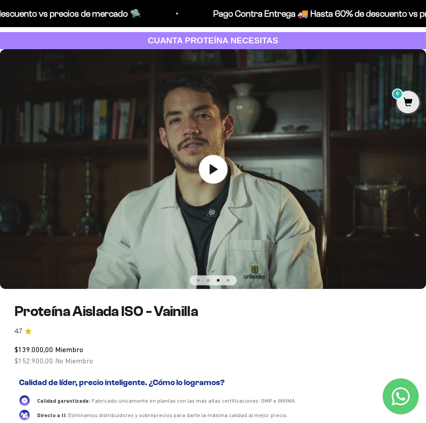
click at [227, 281] on button "Ir al artículo 4" at bounding box center [228, 280] width 3 height 3
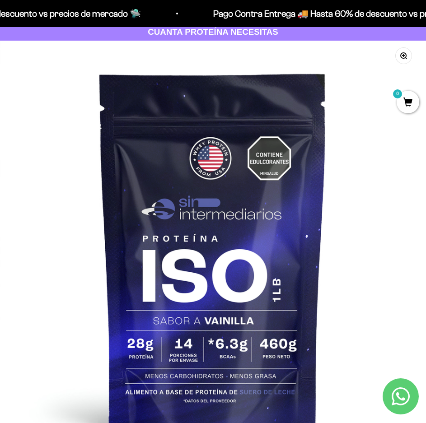
scroll to position [0, 0]
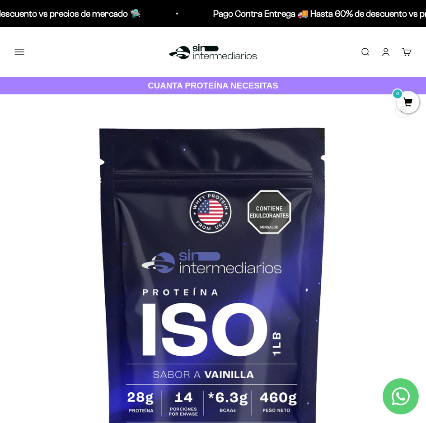
drag, startPoint x: 209, startPoint y: 215, endPoint x: 368, endPoint y: 237, distance: 160.3
click at [368, 237] on img at bounding box center [213, 307] width 426 height 426
click at [356, 259] on img at bounding box center [213, 307] width 426 height 426
click at [359, 280] on img at bounding box center [213, 307] width 426 height 426
click at [350, 246] on img at bounding box center [213, 307] width 426 height 426
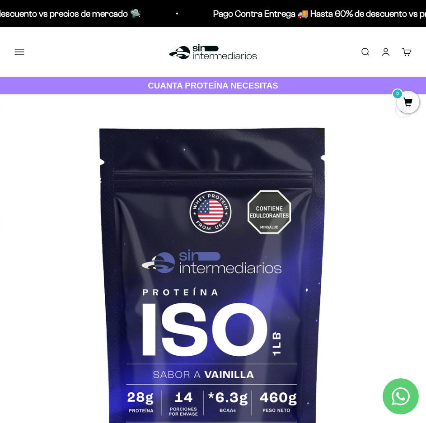
click at [282, 209] on img at bounding box center [213, 307] width 426 height 426
click at [276, 307] on img at bounding box center [213, 307] width 426 height 426
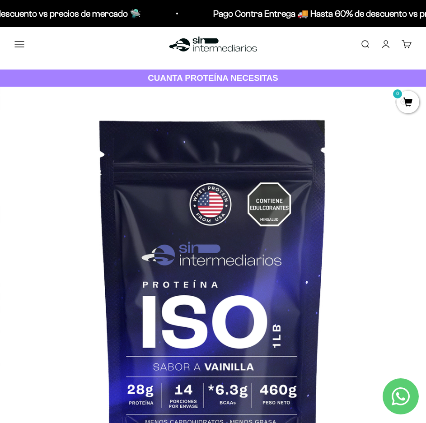
scroll to position [181, 0]
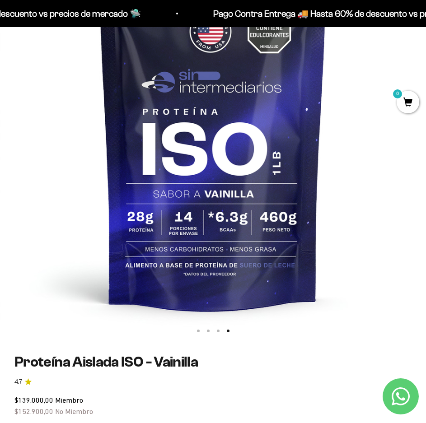
click at [199, 331] on button "Ir al artículo 1" at bounding box center [198, 330] width 3 height 3
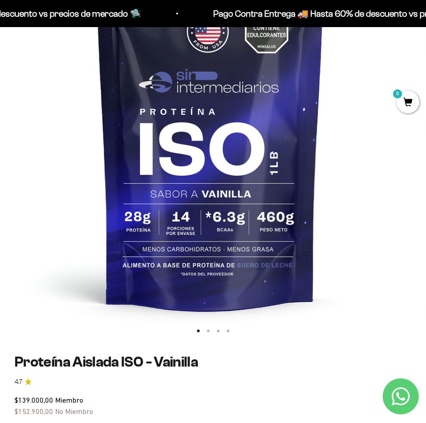
scroll to position [0, 0]
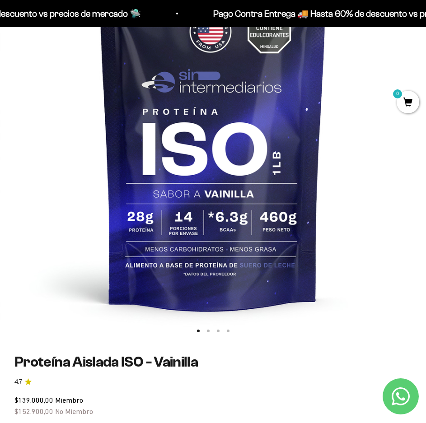
click at [207, 332] on button "Ir al artículo 2" at bounding box center [208, 330] width 3 height 3
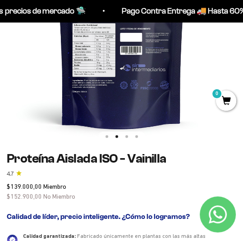
scroll to position [181, 0]
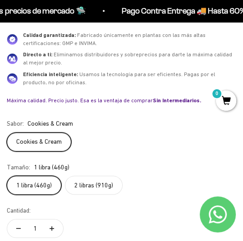
scroll to position [387, 0]
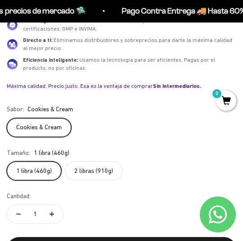
click at [19, 118] on label "Cookies & Cream" at bounding box center [39, 127] width 65 height 19
click at [7, 118] on input "Cookies & Cream" at bounding box center [6, 118] width 0 height 0
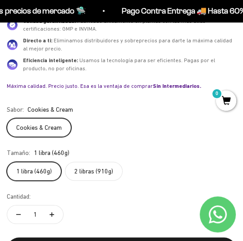
click at [37, 177] on label "1 libra (460g)" at bounding box center [34, 171] width 55 height 19
click at [7, 162] on input "1 libra (460g)" at bounding box center [6, 162] width 0 height 0
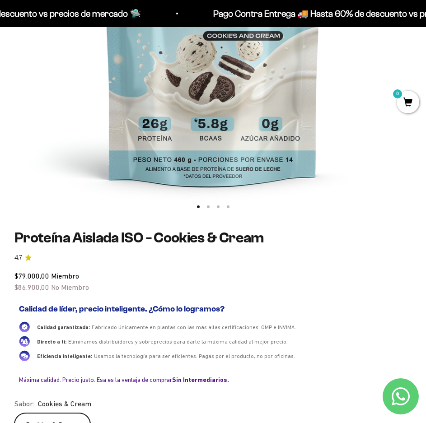
scroll to position [392, 0]
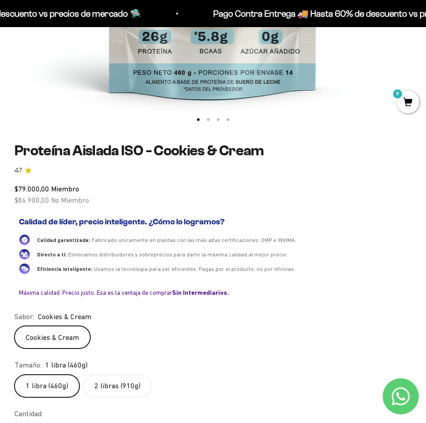
click at [97, 269] on span "Usamos la tecnología para ser eficientes. Pagas por el producto, no por oficina…" at bounding box center [194, 269] width 201 height 6
drag, startPoint x: 41, startPoint y: 190, endPoint x: 18, endPoint y: 187, distance: 22.7
click at [18, 187] on span "$79.000,00" at bounding box center [31, 189] width 35 height 8
copy span "79.000,"
drag, startPoint x: 141, startPoint y: 227, endPoint x: 120, endPoint y: 207, distance: 28.4
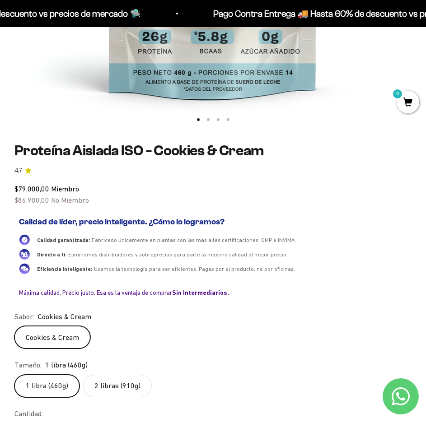
click at [141, 227] on h2 "Calidad de líder, precio inteligente. ¿Cómo lo logramos?" at bounding box center [213, 222] width 388 height 10
drag, startPoint x: 37, startPoint y: 200, endPoint x: 19, endPoint y: 198, distance: 17.7
click at [19, 198] on span "$86.900,00" at bounding box center [31, 200] width 35 height 8
copy span "86.900"
click at [69, 211] on div "$79.000,00 Miembro $86.900,00 No Miembro Calidad de líder, precio inteligente. …" at bounding box center [212, 241] width 397 height 117
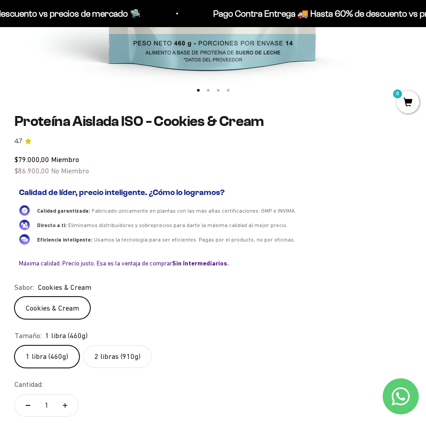
scroll to position [437, 0]
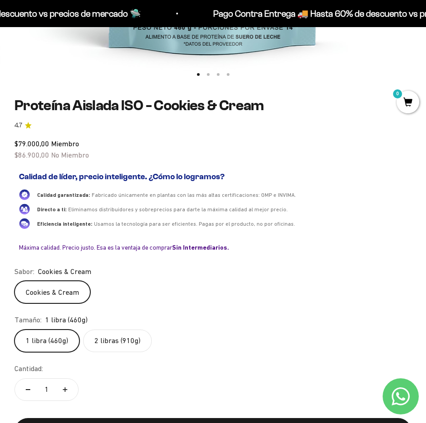
click at [115, 344] on label "2 libras (910g)" at bounding box center [117, 340] width 69 height 23
click at [14, 329] on input "2 libras (910g)" at bounding box center [14, 329] width 0 height 0
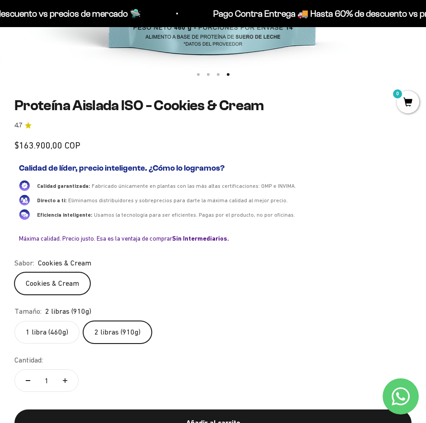
scroll to position [0, 1279]
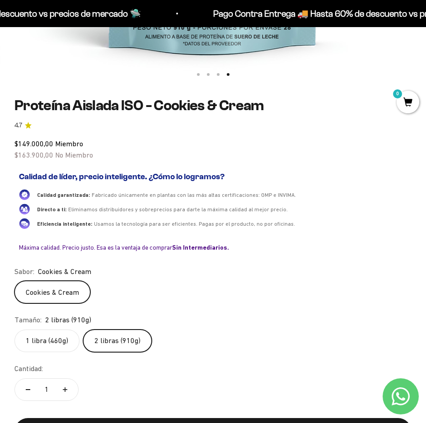
drag, startPoint x: 24, startPoint y: 143, endPoint x: 18, endPoint y: 148, distance: 8.0
click at [24, 143] on span "$149.000,00" at bounding box center [33, 143] width 39 height 8
click at [19, 143] on span "$149.000,00" at bounding box center [33, 143] width 39 height 8
drag, startPoint x: 19, startPoint y: 143, endPoint x: 29, endPoint y: 144, distance: 10.4
click at [29, 144] on span "$149.000,00" at bounding box center [33, 143] width 39 height 8
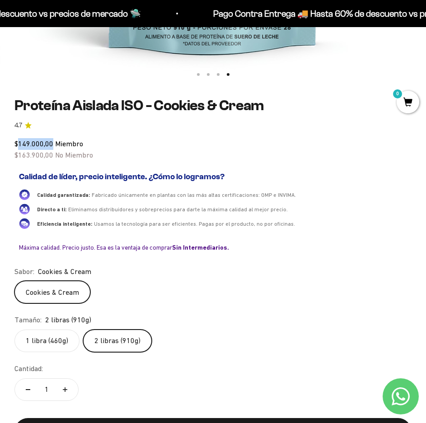
copy span "149.000,00"
drag, startPoint x: 71, startPoint y: 169, endPoint x: 71, endPoint y: 163, distance: 5.9
click at [71, 169] on div "Calidad de líder, precio inteligente. ¿Cómo lo logramos? Calidad garantizada: F…" at bounding box center [212, 211] width 397 height 87
drag, startPoint x: 56, startPoint y: 159, endPoint x: 12, endPoint y: 178, distance: 47.7
click at [56, 159] on span "No Miembro" at bounding box center [74, 155] width 38 height 8
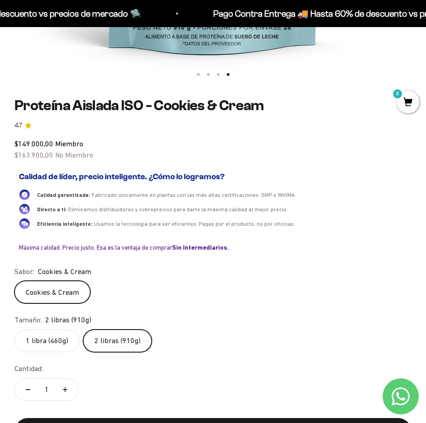
drag, startPoint x: 34, startPoint y: 155, endPoint x: 43, endPoint y: 155, distance: 8.6
click at [34, 155] on span "$163.900,00" at bounding box center [33, 155] width 39 height 8
drag, startPoint x: 52, startPoint y: 153, endPoint x: 19, endPoint y: 155, distance: 33.0
click at [19, 155] on span "$163.900,00" at bounding box center [33, 155] width 39 height 8
copy span "163.900,00"
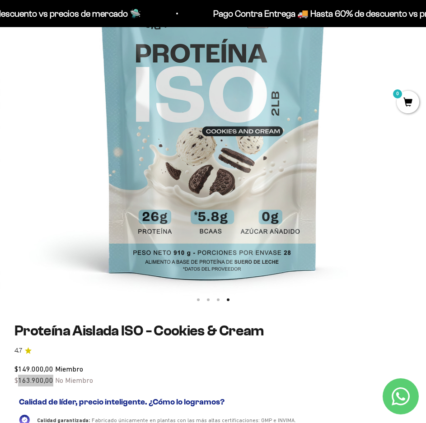
scroll to position [211, 0]
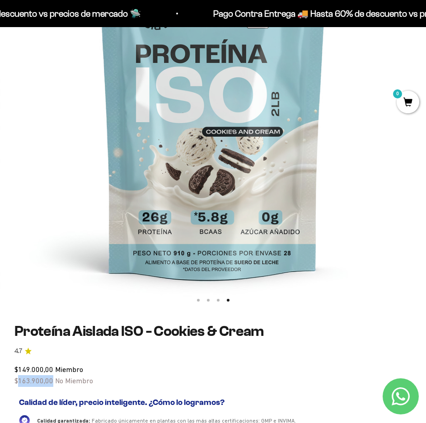
click at [12, 197] on img at bounding box center [213, 96] width 426 height 426
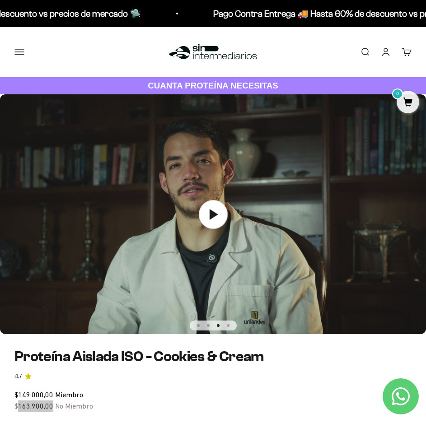
scroll to position [135, 0]
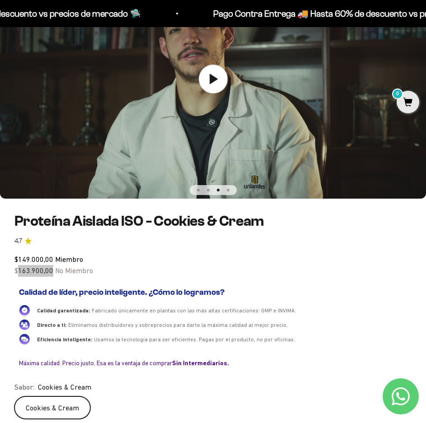
click at [228, 189] on button "Ir al artículo 4" at bounding box center [228, 190] width 3 height 3
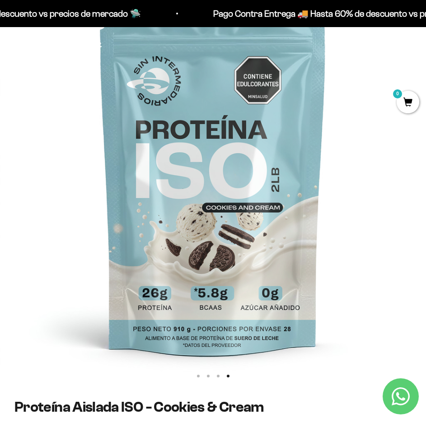
click at [310, 220] on img at bounding box center [213, 172] width 426 height 426
click at [366, 196] on img at bounding box center [213, 172] width 426 height 426
click at [255, 222] on img at bounding box center [213, 172] width 426 height 426
click at [278, 199] on img at bounding box center [213, 172] width 426 height 426
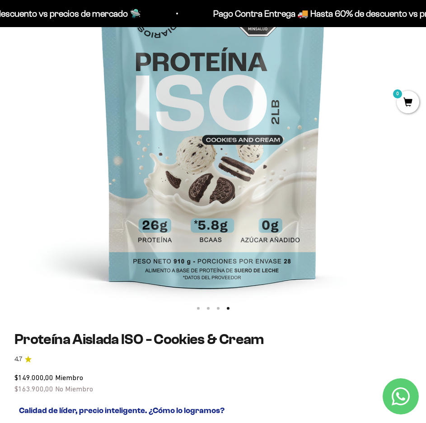
scroll to position [271, 0]
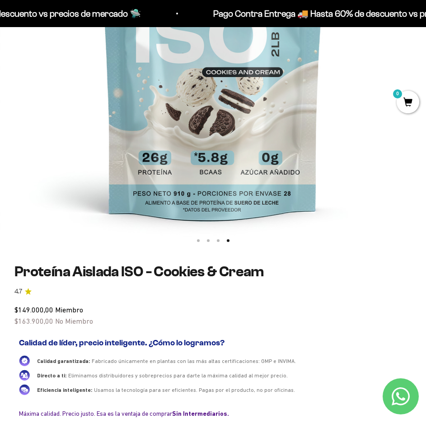
click at [184, 146] on img at bounding box center [213, 37] width 426 height 426
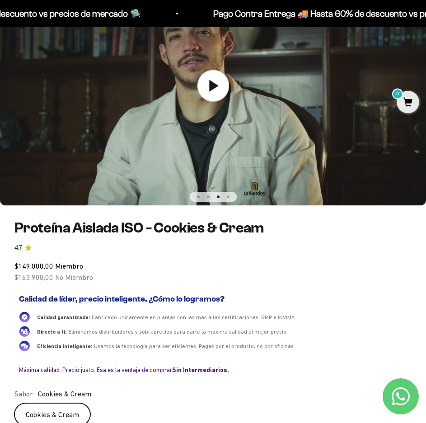
scroll to position [90, 0]
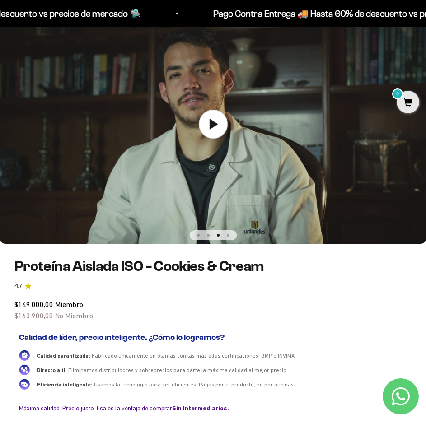
click at [209, 234] on button "Ir al artículo 2" at bounding box center [208, 235] width 3 height 3
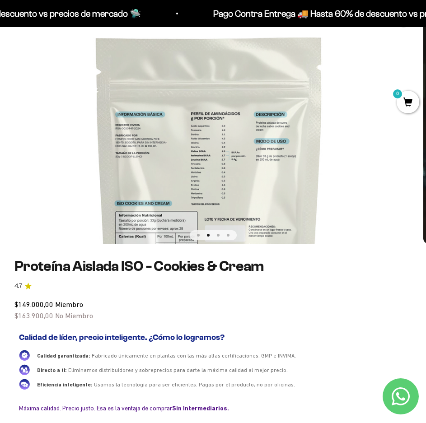
scroll to position [0, 426]
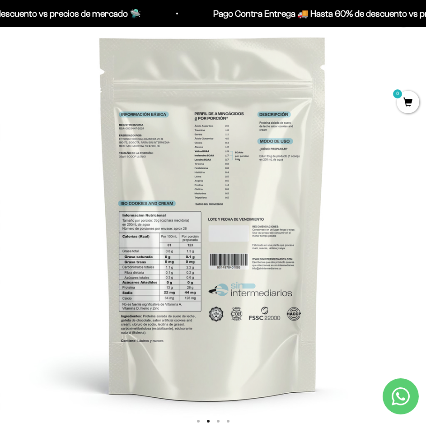
click at [194, 253] on img at bounding box center [213, 217] width 426 height 426
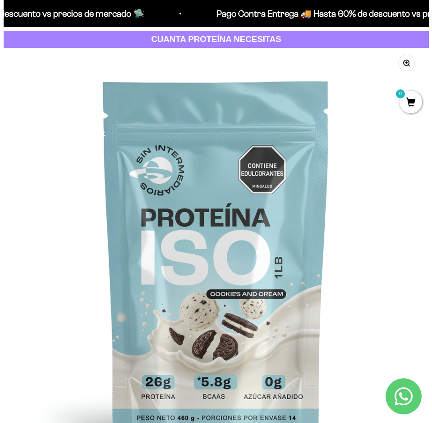
scroll to position [0, 0]
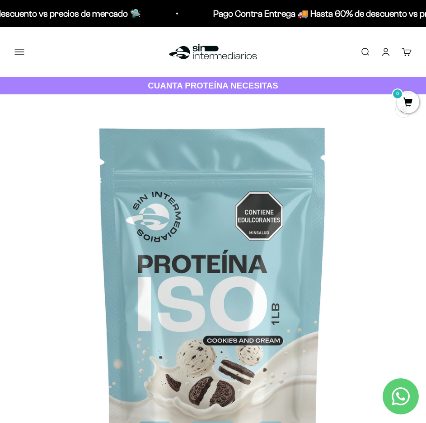
click at [20, 54] on button "Menú" at bounding box center [19, 52] width 10 height 10
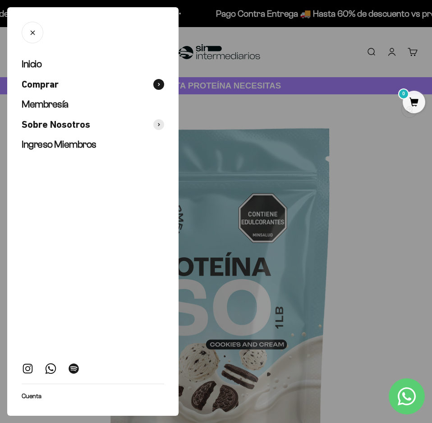
click at [69, 80] on button "Comprar" at bounding box center [93, 84] width 143 height 13
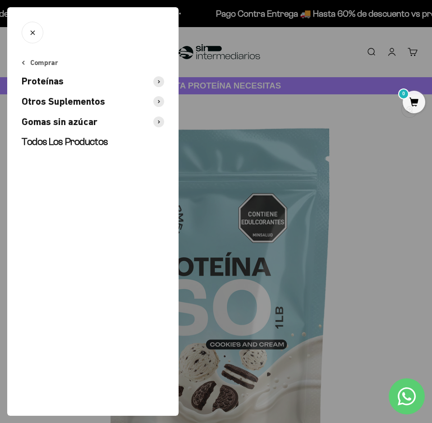
click at [100, 83] on button "Proteínas" at bounding box center [93, 81] width 143 height 13
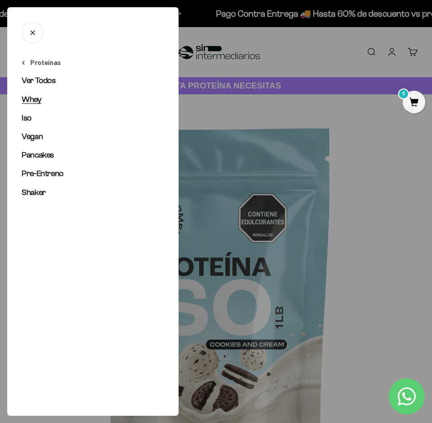
click at [41, 100] on span "Whey" at bounding box center [32, 99] width 20 height 9
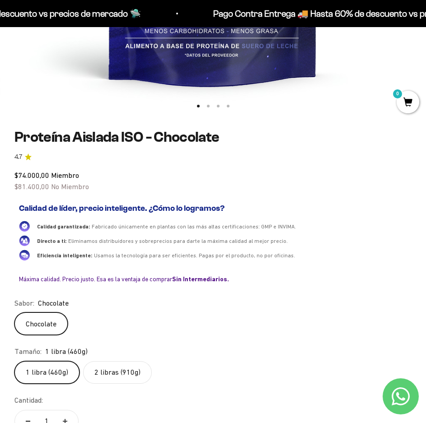
scroll to position [496, 0]
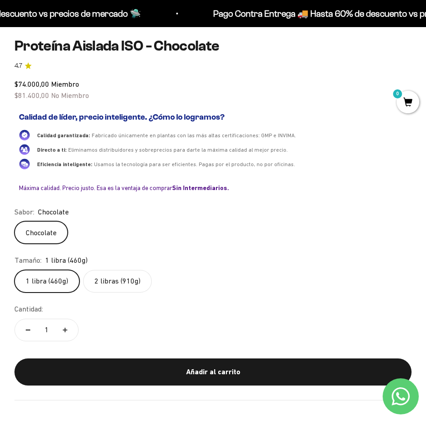
click at [39, 85] on span "$74.000,00" at bounding box center [31, 84] width 35 height 8
drag, startPoint x: 40, startPoint y: 83, endPoint x: 5, endPoint y: 83, distance: 34.3
click at [5, 83] on div "Zoom Ir al artículo 1 Ir al artículo 2 Ir al artículo 3 Ir al artículo 4 Proteí…" at bounding box center [213, 10] width 426 height 824
copy span "$74.000"
drag, startPoint x: 40, startPoint y: 94, endPoint x: -13, endPoint y: 96, distance: 52.8
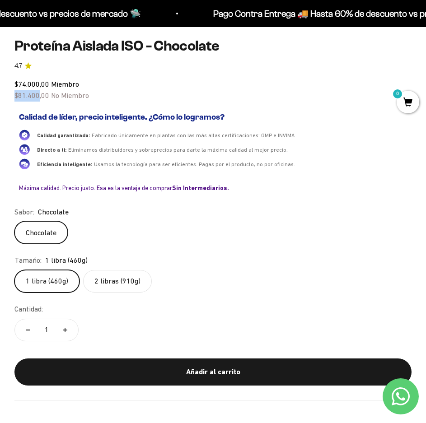
copy span "$81.400"
click at [126, 281] on label "2 libras (910g)" at bounding box center [117, 281] width 69 height 23
click at [14, 270] on input "2 libras (910g)" at bounding box center [14, 269] width 0 height 0
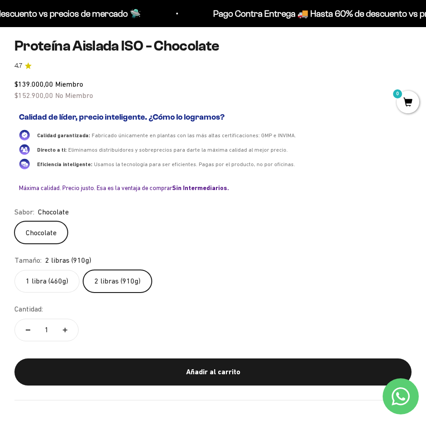
drag, startPoint x: 52, startPoint y: 145, endPoint x: 52, endPoint y: 134, distance: 10.8
click at [52, 145] on div "Directo a ti: Eliminamos distribuidores y sobreprecios para darte la máxima cal…" at bounding box center [222, 149] width 370 height 9
click at [45, 79] on div "$139.000,00 Miembro $152.900,00 No Miembro" at bounding box center [212, 90] width 397 height 23
click at [41, 88] on div "$139.000,00 Miembro $152.900,00 No Miembro" at bounding box center [212, 90] width 397 height 23
drag, startPoint x: 44, startPoint y: 85, endPoint x: 12, endPoint y: 84, distance: 32.0
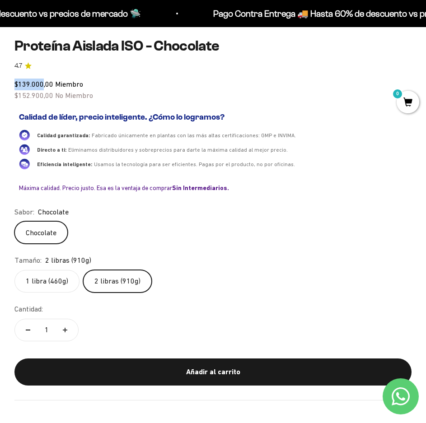
click at [12, 84] on div "Zoom Ir al artículo 1 Ir al artículo 2 Ir al artículo 3 Ir al artículo 4 Proteí…" at bounding box center [213, 10] width 426 height 824
copy span "$139.000"
click at [102, 215] on div "Sabor: Chocolate" at bounding box center [212, 212] width 397 height 12
click at [43, 100] on div "$139.000,00 Miembro $152.900,00 No Miembro" at bounding box center [212, 90] width 397 height 23
drag, startPoint x: 46, startPoint y: 95, endPoint x: 17, endPoint y: 100, distance: 29.2
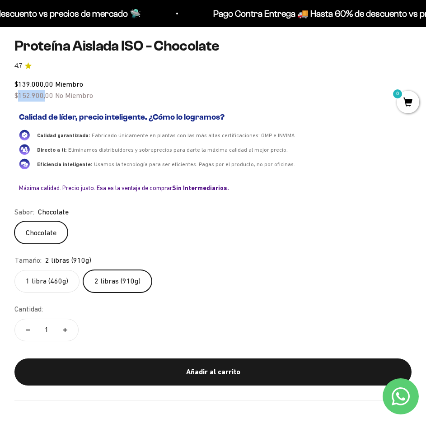
click at [17, 100] on div "$139.000,00 Miembro $152.900,00 No Miembro" at bounding box center [212, 90] width 397 height 23
copy span "152.900,"
click at [92, 113] on h2 "Calidad de líder, precio inteligente. ¿Cómo lo logramos?" at bounding box center [213, 117] width 388 height 10
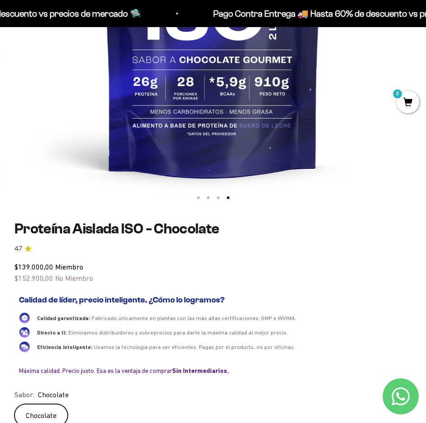
scroll to position [271, 0]
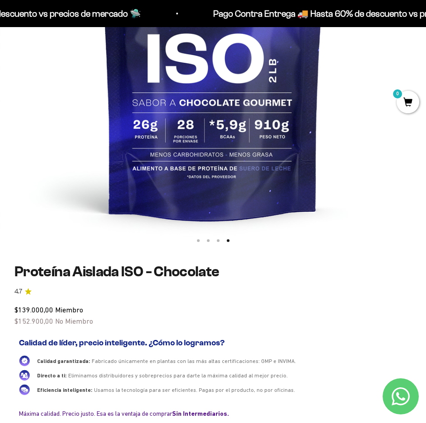
click at [4, 108] on img at bounding box center [213, 37] width 426 height 426
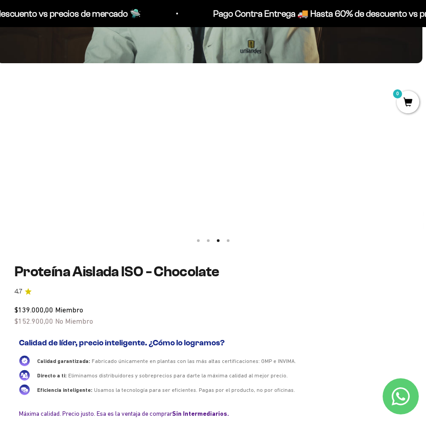
scroll to position [0, 853]
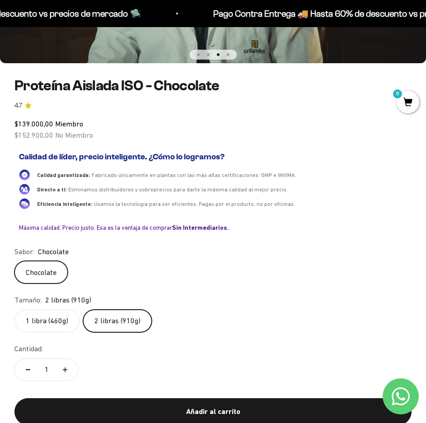
click at [4, 108] on div "Zoom Ir al artículo 1 Ir al artículo 2 Ir al artículo 3 Ir al artículo 4 Proteí…" at bounding box center [213, 143] width 426 height 638
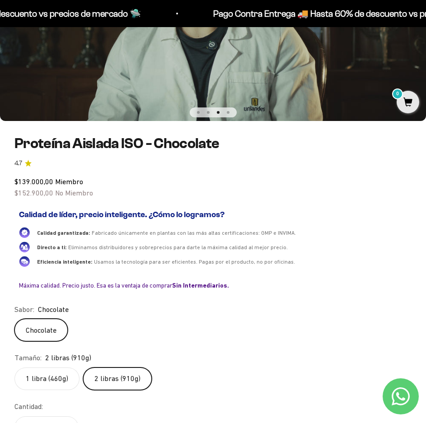
scroll to position [135, 0]
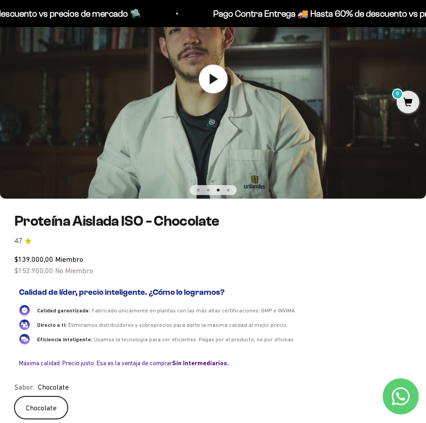
click at [197, 189] on button "Ir al artículo 1" at bounding box center [198, 190] width 3 height 3
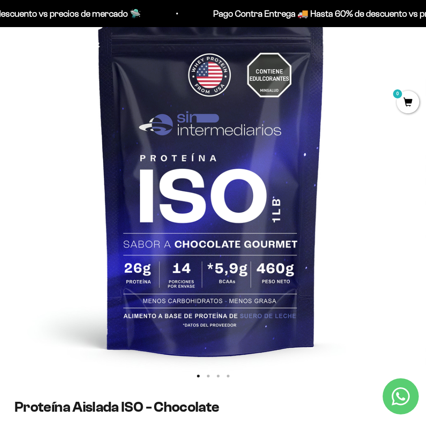
scroll to position [0, 0]
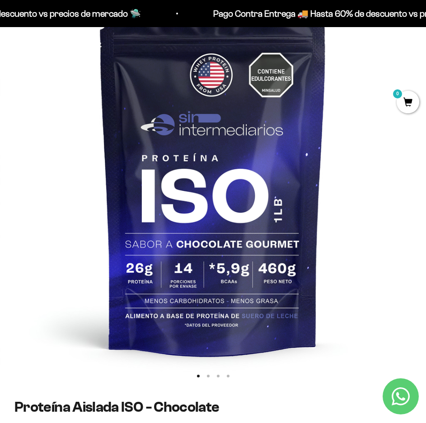
click at [360, 187] on img at bounding box center [213, 172] width 426 height 426
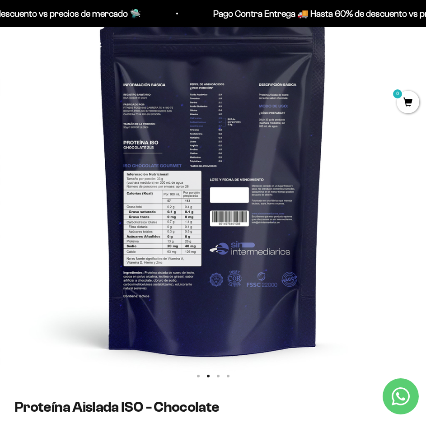
click at [360, 187] on img at bounding box center [213, 172] width 426 height 426
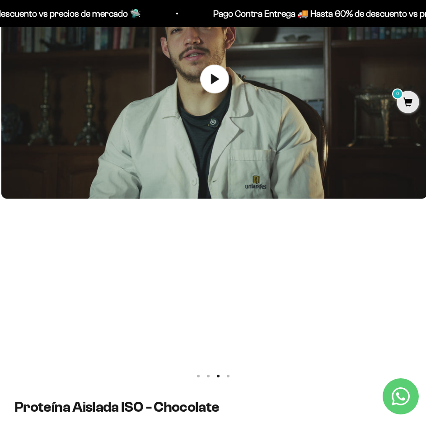
scroll to position [0, 853]
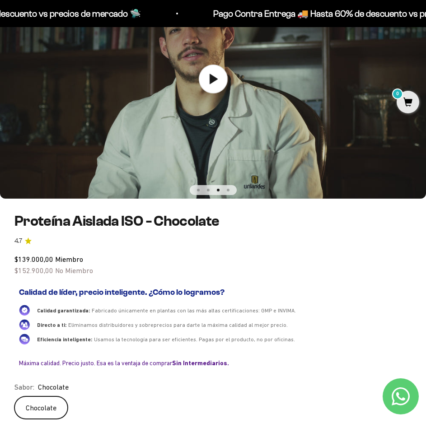
click at [360, 187] on img at bounding box center [213, 79] width 426 height 240
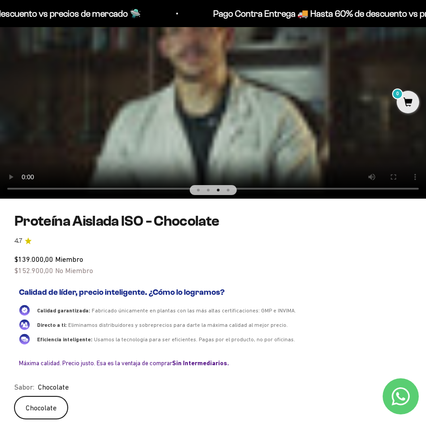
click at [359, 212] on div "Zoom Ir al artículo 1 Ir al artículo 2 Ir al artículo 3 Ir al artículo 4 Proteí…" at bounding box center [212, 267] width 397 height 616
click at [228, 190] on button "Ir al artículo 4" at bounding box center [228, 190] width 3 height 3
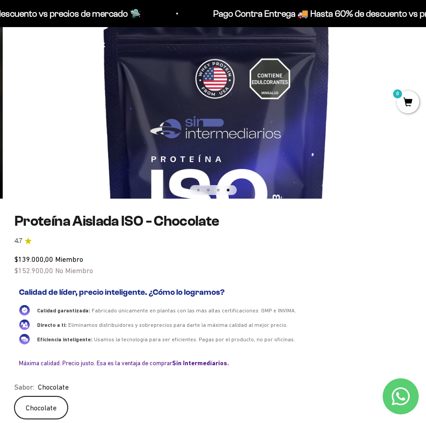
scroll to position [0, 1279]
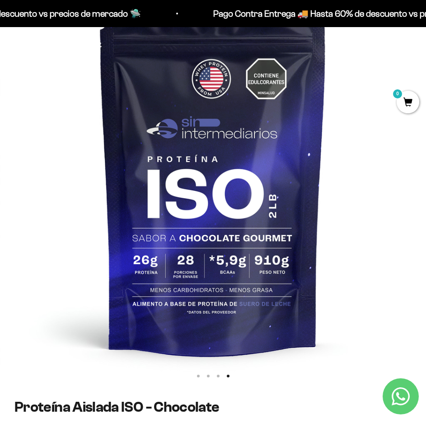
click at [201, 131] on img at bounding box center [213, 172] width 426 height 426
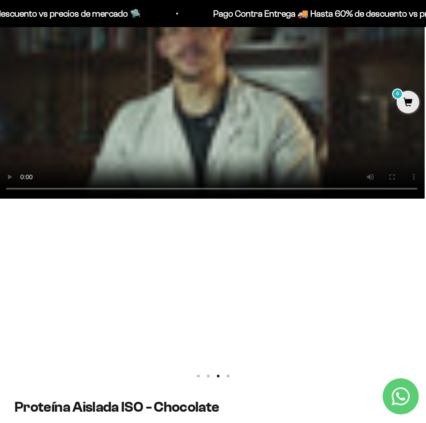
scroll to position [0, 853]
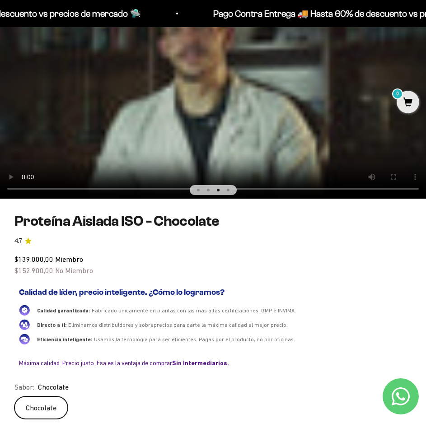
click at [229, 189] on button "Ir al artículo 4" at bounding box center [228, 190] width 3 height 3
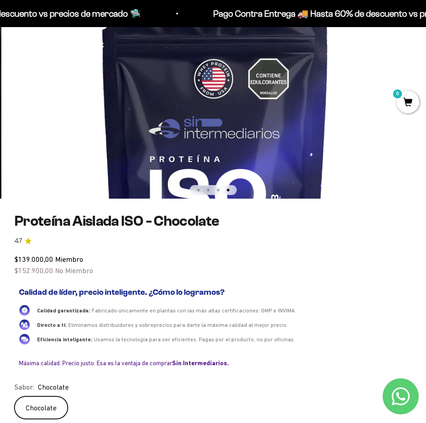
scroll to position [0, 1279]
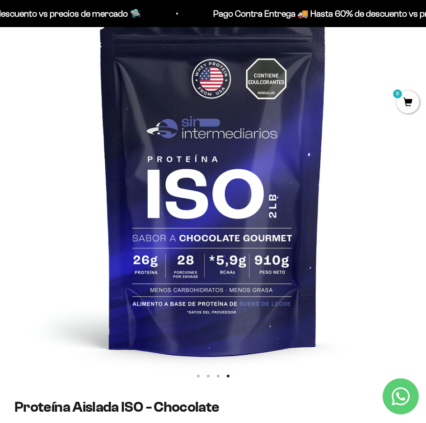
click at [199, 256] on img at bounding box center [213, 172] width 426 height 426
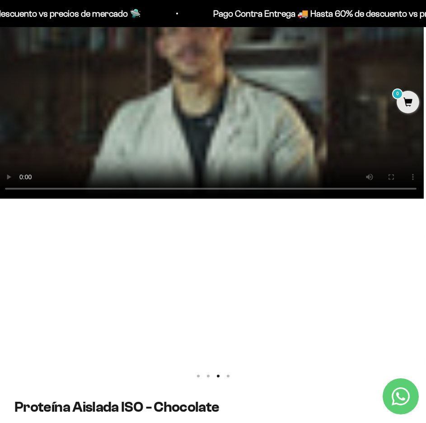
scroll to position [0, 853]
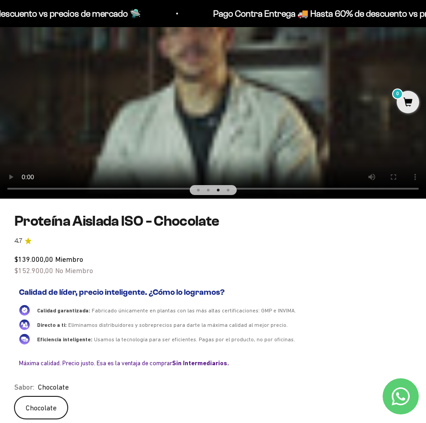
click at [196, 230] on safe-sticky "Proteína Aislada ISO - Chocolate 4.7 $139.000,00 Miembro $152.900,00 No Miembro…" at bounding box center [212, 394] width 397 height 362
click at [208, 189] on button "Ir al artículo 2" at bounding box center [208, 190] width 3 height 3
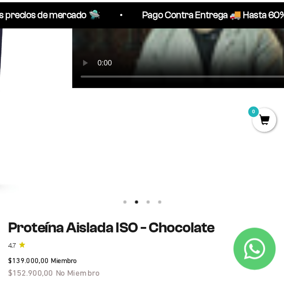
scroll to position [0, 244]
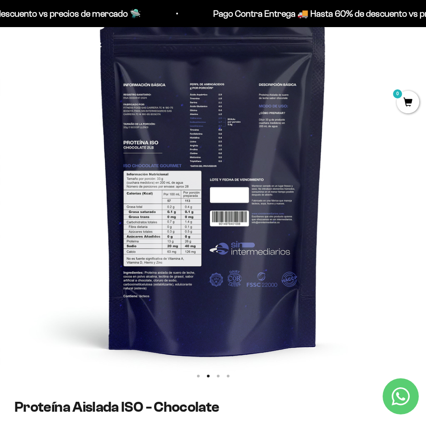
drag, startPoint x: 332, startPoint y: 0, endPoint x: 122, endPoint y: 157, distance: 262.4
click at [122, 157] on img at bounding box center [213, 172] width 426 height 426
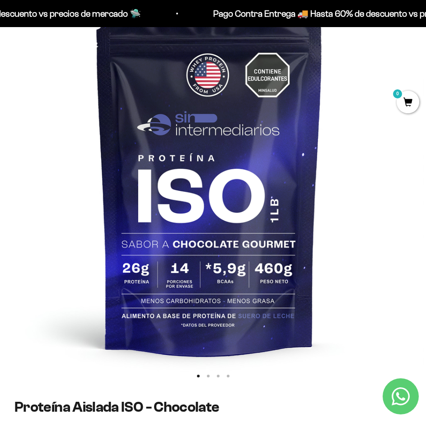
scroll to position [0, 0]
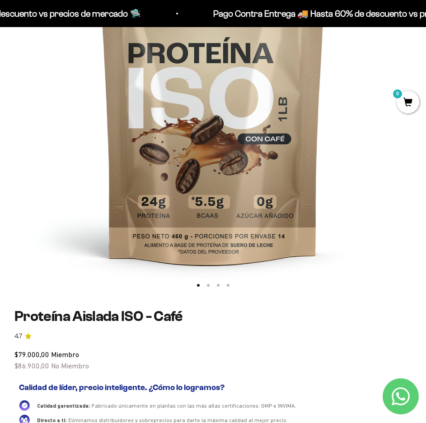
scroll to position [226, 0]
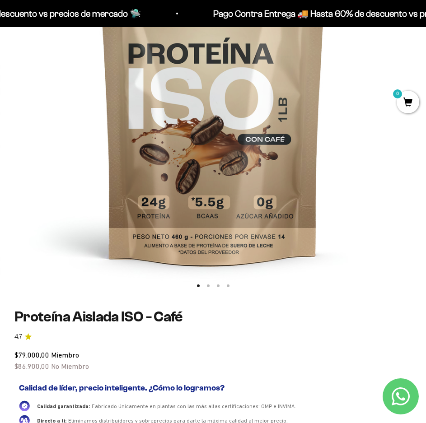
click at [337, 128] on img at bounding box center [213, 82] width 426 height 426
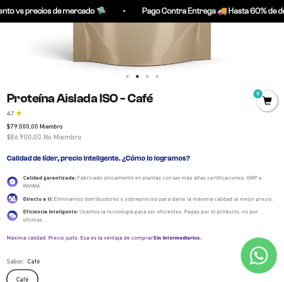
scroll to position [316, 0]
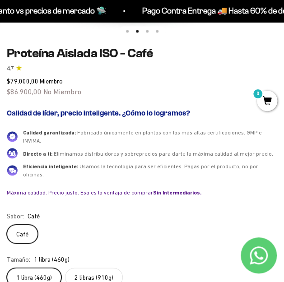
click at [80, 268] on label "2 libras (910g)" at bounding box center [94, 277] width 58 height 19
click at [7, 267] on input "2 libras (910g)" at bounding box center [6, 267] width 0 height 0
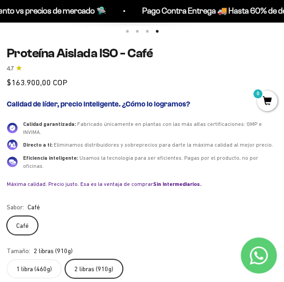
scroll to position [0, 854]
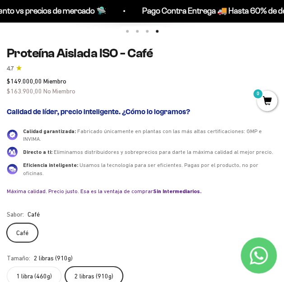
click at [27, 92] on span "$163.900,00" at bounding box center [24, 91] width 35 height 7
drag, startPoint x: 32, startPoint y: 81, endPoint x: 11, endPoint y: 81, distance: 20.8
click at [11, 81] on span "$149.000,00" at bounding box center [24, 81] width 35 height 7
copy span "149.000"
click at [85, 109] on h2 "Calidad de líder, precio inteligente. ¿Cómo lo logramos?" at bounding box center [142, 111] width 270 height 9
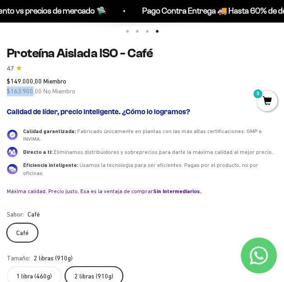
drag, startPoint x: 32, startPoint y: 90, endPoint x: -11, endPoint y: 89, distance: 42.9
copy span "$163.900"
drag, startPoint x: 55, startPoint y: 186, endPoint x: 40, endPoint y: 208, distance: 26.4
click at [55, 186] on div "Calidad de líder, precio inteligente. ¿Cómo lo logramos? Calidad garantizada: F…" at bounding box center [142, 151] width 270 height 95
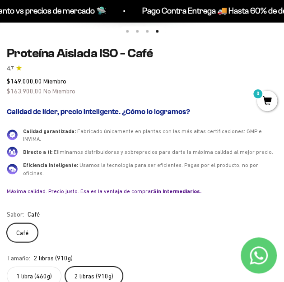
click at [53, 269] on label "1 libra (460g)" at bounding box center [34, 275] width 55 height 19
click at [7, 266] on input "1 libra (460g)" at bounding box center [6, 266] width 0 height 0
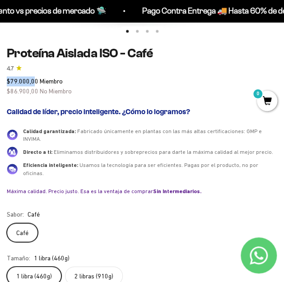
drag, startPoint x: 27, startPoint y: 81, endPoint x: 32, endPoint y: 81, distance: 5.4
click at [28, 88] on span "$86.900,00" at bounding box center [23, 91] width 32 height 7
drag, startPoint x: 28, startPoint y: 79, endPoint x: 8, endPoint y: 79, distance: 20.8
click at [8, 79] on span "$79.000,00" at bounding box center [23, 81] width 32 height 7
copy span "$79.000"
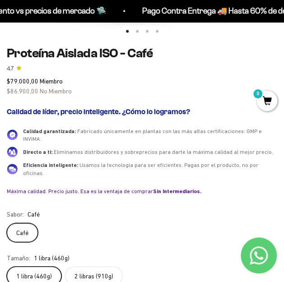
click at [25, 95] on div "$79.000,00 Miembro $86.900,00 No Miembro" at bounding box center [142, 86] width 270 height 20
drag, startPoint x: 30, startPoint y: 90, endPoint x: -21, endPoint y: 90, distance: 51.4
copy span "$86.900,"
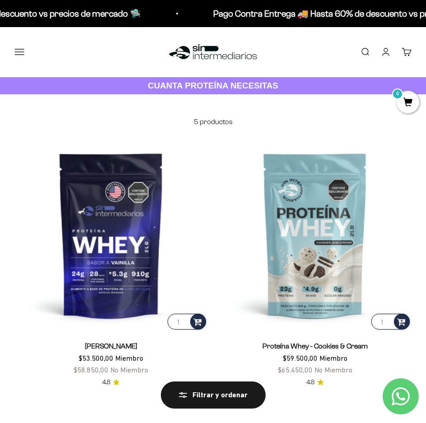
click at [22, 42] on div "Menú [GEOGRAPHIC_DATA] Inicio Comprar Proteínas Ver Todos Whey Iso Vegan Pancak…" at bounding box center [213, 52] width 426 height 50
click at [24, 48] on button "Menú" at bounding box center [19, 52] width 10 height 10
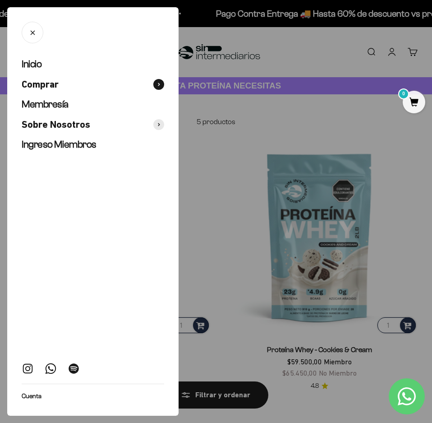
click at [65, 83] on button "Comprar" at bounding box center [93, 84] width 143 height 13
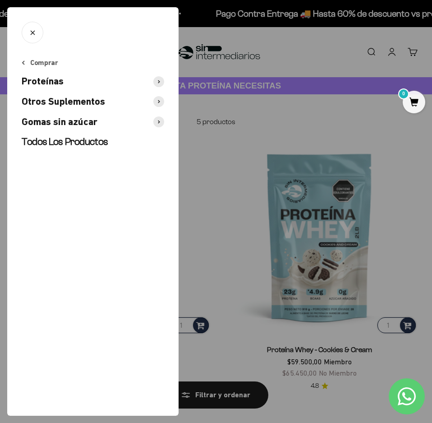
click at [71, 81] on button "Proteínas" at bounding box center [93, 81] width 143 height 13
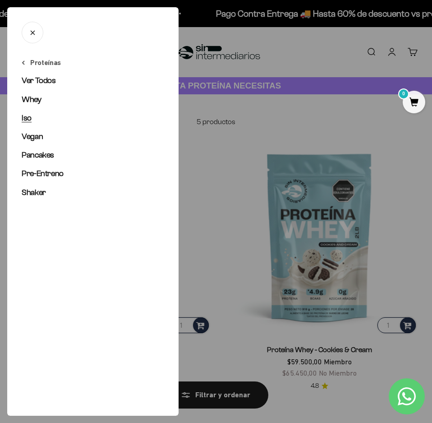
click at [28, 117] on span "Iso" at bounding box center [27, 117] width 10 height 9
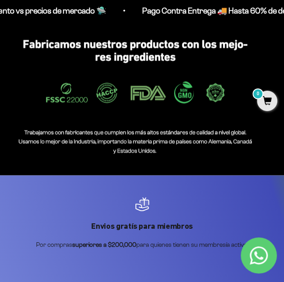
scroll to position [571, 0]
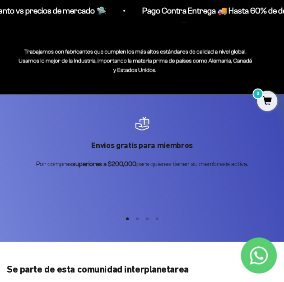
click at [139, 218] on button "Ir al artículo 2" at bounding box center [137, 219] width 3 height 3
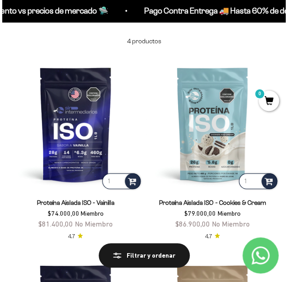
scroll to position [0, 0]
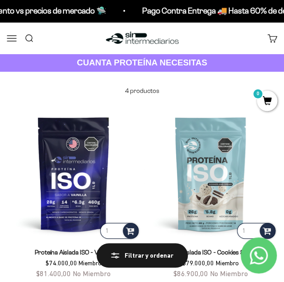
click at [7, 43] on button "Menú" at bounding box center [12, 38] width 10 height 10
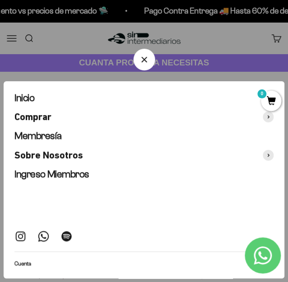
scroll to position [0, 288]
click at [48, 120] on span "Comprar" at bounding box center [32, 117] width 37 height 12
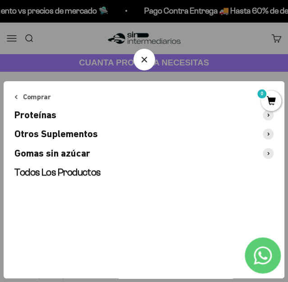
click at [56, 115] on span "Proteínas" at bounding box center [35, 115] width 42 height 12
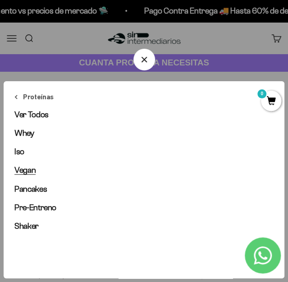
click at [34, 166] on span "Vegan" at bounding box center [24, 170] width 21 height 9
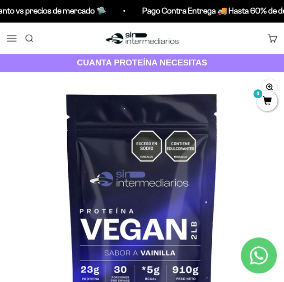
click at [7, 38] on button "Menú" at bounding box center [12, 38] width 10 height 10
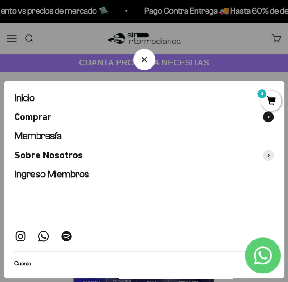
click at [47, 121] on span "Comprar" at bounding box center [32, 117] width 37 height 12
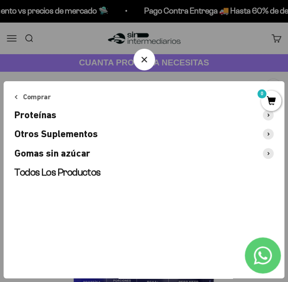
click at [42, 116] on span "Proteínas" at bounding box center [35, 115] width 42 height 12
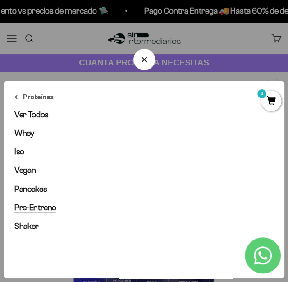
click at [41, 208] on span "Pre-Entreno" at bounding box center [35, 207] width 42 height 9
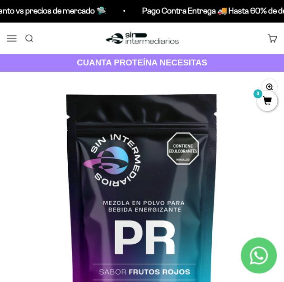
click at [17, 35] on button "Menú" at bounding box center [12, 38] width 10 height 10
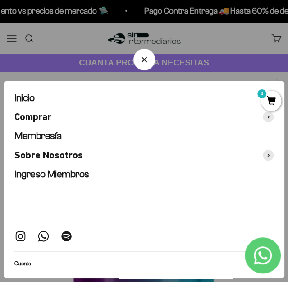
click at [133, 39] on div at bounding box center [144, 141] width 288 height 282
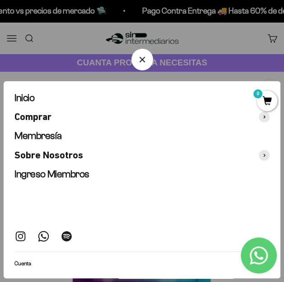
click at [134, 38] on img at bounding box center [142, 38] width 77 height 16
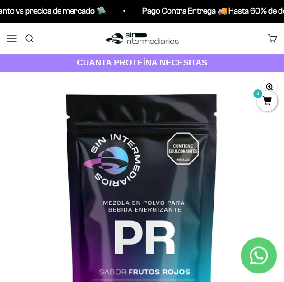
click at [134, 38] on img at bounding box center [142, 38] width 77 height 16
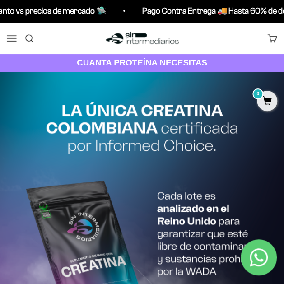
click at [172, 42] on img at bounding box center [142, 38] width 77 height 16
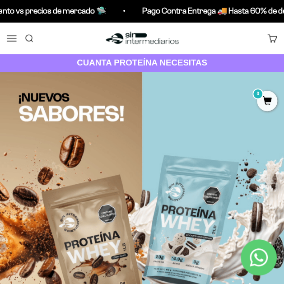
click at [165, 42] on img at bounding box center [142, 38] width 77 height 16
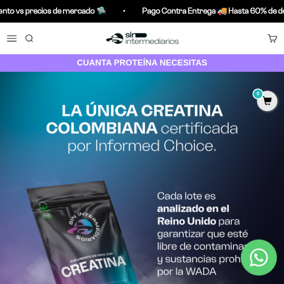
click at [13, 35] on button "Menú" at bounding box center [12, 38] width 10 height 10
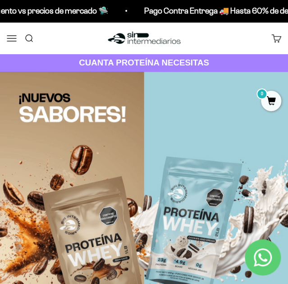
click at [0, 0] on span "Comprar" at bounding box center [0, 0] width 0 height 0
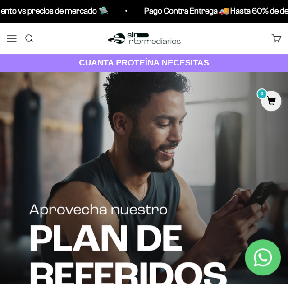
click at [0, 0] on span "Proteínas" at bounding box center [0, 0] width 0 height 0
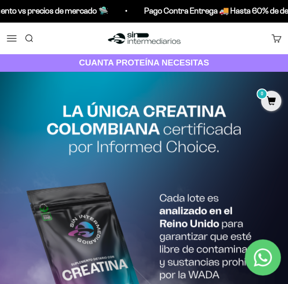
click at [0, 0] on span "Ver Todos" at bounding box center [0, 0] width 0 height 0
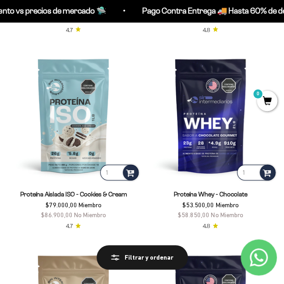
scroll to position [449, 0]
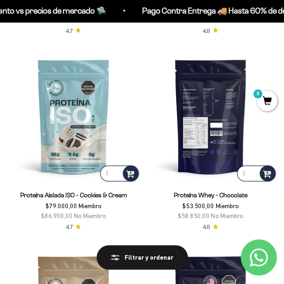
click at [220, 136] on img at bounding box center [211, 117] width 134 height 134
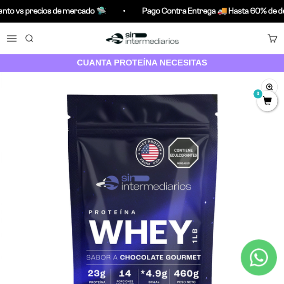
click at [214, 142] on img at bounding box center [143, 214] width 284 height 284
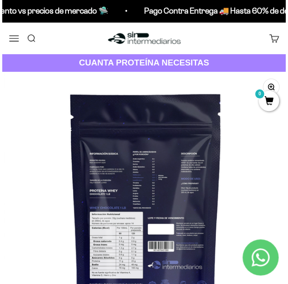
scroll to position [0, 1708]
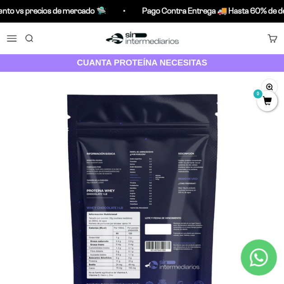
click at [24, 40] on link "Buscar" at bounding box center [29, 38] width 10 height 10
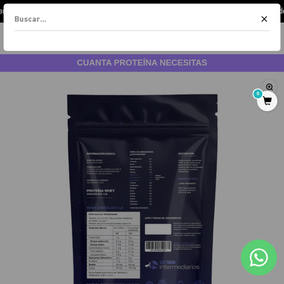
scroll to position [0, 1735]
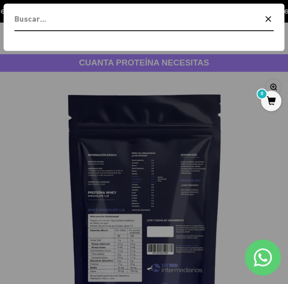
click at [264, 20] on icon "button" at bounding box center [268, 19] width 11 height 11
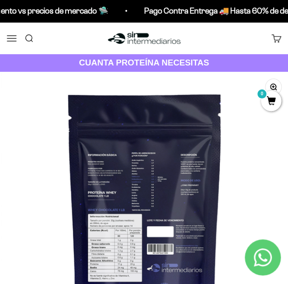
scroll to position [0, 1708]
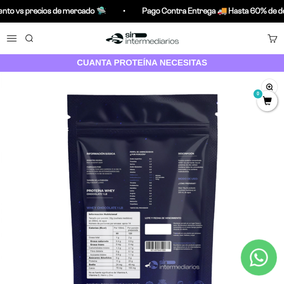
click at [13, 43] on button "Menú" at bounding box center [12, 38] width 10 height 10
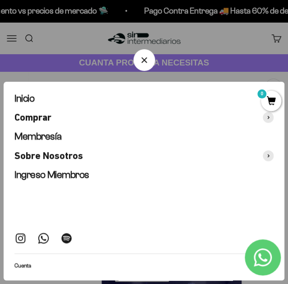
scroll to position [0, 1735]
click at [46, 120] on span "Comprar" at bounding box center [32, 117] width 37 height 12
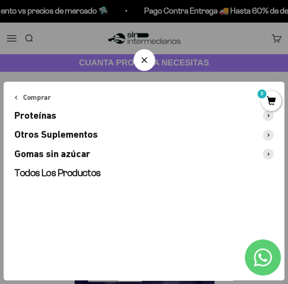
click at [43, 113] on span "Proteínas" at bounding box center [35, 116] width 42 height 12
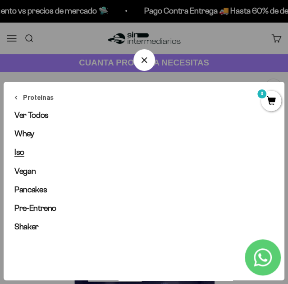
click at [23, 151] on span "Iso" at bounding box center [19, 152] width 10 height 9
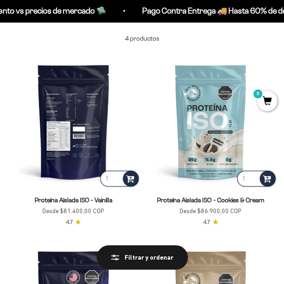
scroll to position [60, 0]
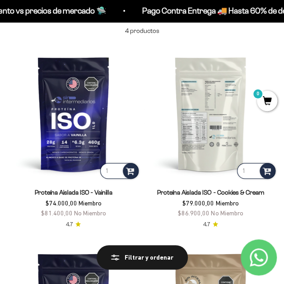
click at [202, 132] on img at bounding box center [211, 114] width 134 height 134
click at [198, 133] on img at bounding box center [211, 114] width 134 height 134
click at [205, 126] on img at bounding box center [211, 114] width 134 height 134
click at [195, 177] on img at bounding box center [211, 114] width 134 height 134
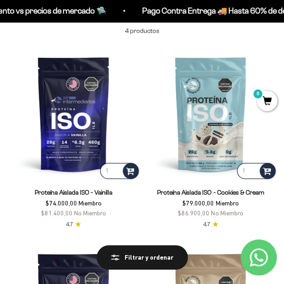
click at [195, 190] on link "Proteína Aislada ISO - Cookies & Cream" at bounding box center [210, 192] width 106 height 7
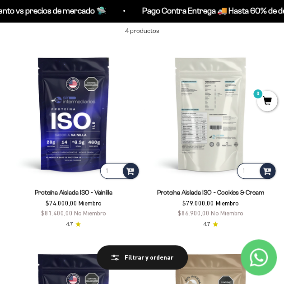
click at [222, 144] on img at bounding box center [211, 114] width 134 height 134
click at [245, 116] on img at bounding box center [211, 114] width 134 height 134
click at [226, 68] on img at bounding box center [211, 114] width 134 height 134
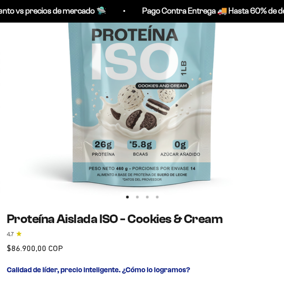
scroll to position [150, 0]
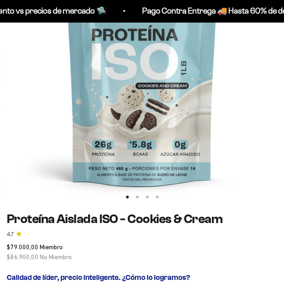
click at [189, 137] on img at bounding box center [142, 63] width 284 height 284
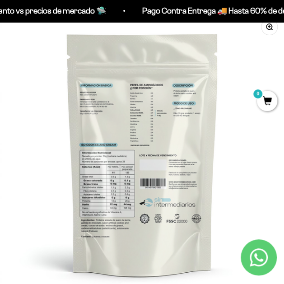
scroll to position [0, 0]
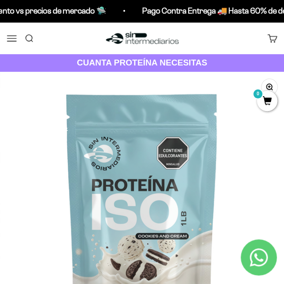
click at [7, 36] on button "Menú" at bounding box center [12, 38] width 10 height 10
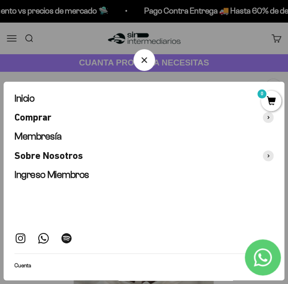
click at [82, 76] on div at bounding box center [144, 142] width 288 height 284
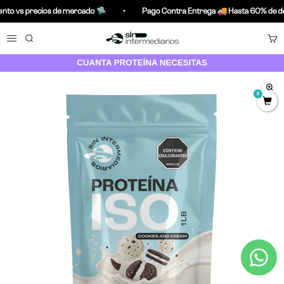
click at [16, 40] on button "Menú" at bounding box center [12, 38] width 10 height 10
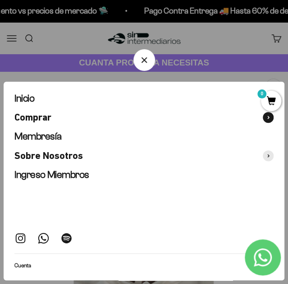
click at [33, 115] on span "Comprar" at bounding box center [32, 117] width 37 height 12
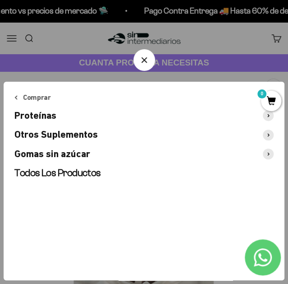
click at [45, 114] on span "Proteínas" at bounding box center [35, 116] width 42 height 12
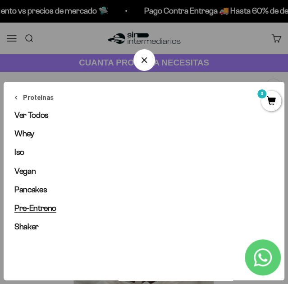
click at [37, 208] on span "Pre-Entreno" at bounding box center [35, 208] width 42 height 9
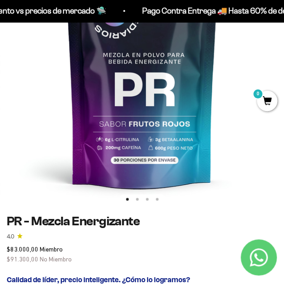
scroll to position [90, 0]
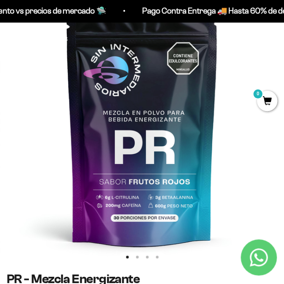
click at [149, 221] on img at bounding box center [142, 123] width 284 height 284
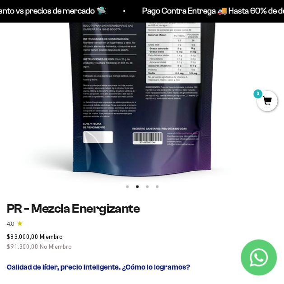
scroll to position [150, 0]
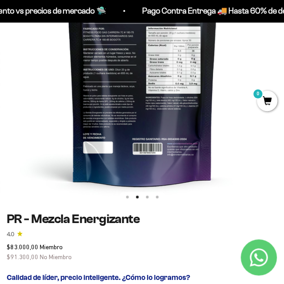
click at [50, 83] on img at bounding box center [142, 63] width 284 height 284
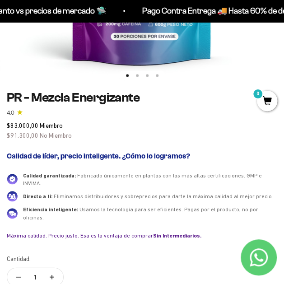
scroll to position [241, 0]
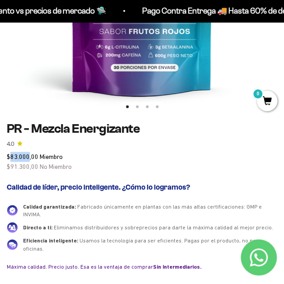
drag, startPoint x: 28, startPoint y: 156, endPoint x: 10, endPoint y: 156, distance: 17.2
click at [10, 156] on span "$83.000,00" at bounding box center [23, 156] width 32 height 7
drag, startPoint x: 21, startPoint y: 183, endPoint x: 29, endPoint y: 177, distance: 10.3
click at [21, 183] on h2 "Calidad de líder, precio inteligente. ¿Cómo lo logramos?" at bounding box center [142, 187] width 270 height 9
drag, startPoint x: 29, startPoint y: 167, endPoint x: 9, endPoint y: 167, distance: 19.9
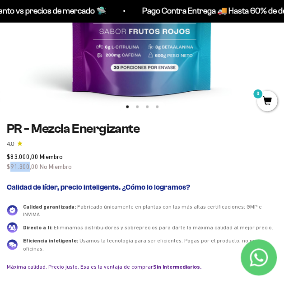
click at [9, 167] on span "$91.300,00" at bounding box center [23, 166] width 32 height 7
copy span "91.300"
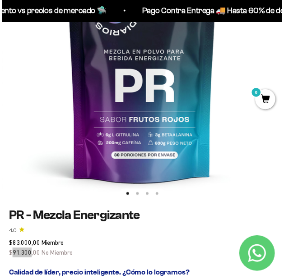
scroll to position [90, 0]
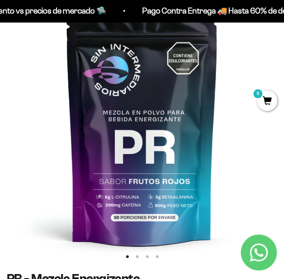
click at [273, 126] on img at bounding box center [142, 123] width 284 height 284
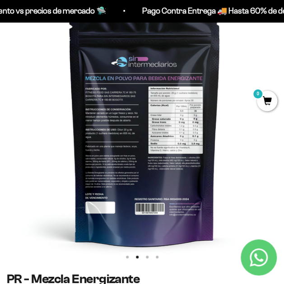
scroll to position [0, 284]
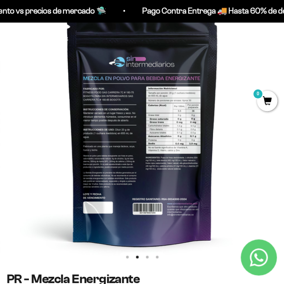
click at [117, 120] on img at bounding box center [142, 123] width 284 height 284
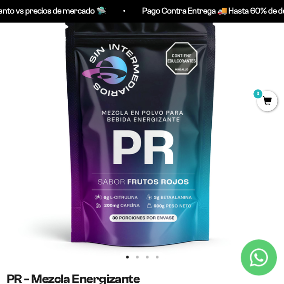
scroll to position [0, 0]
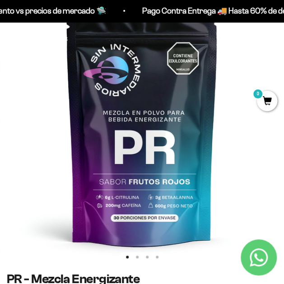
click at [267, 143] on img at bounding box center [142, 123] width 284 height 284
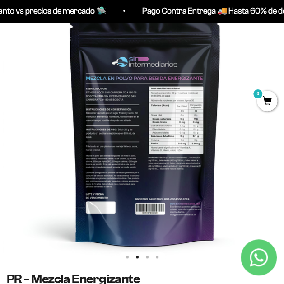
scroll to position [0, 284]
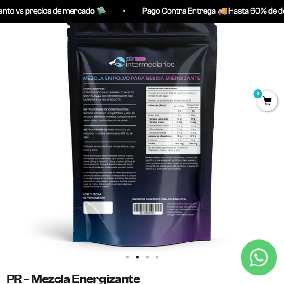
click at [231, 145] on img at bounding box center [142, 123] width 284 height 284
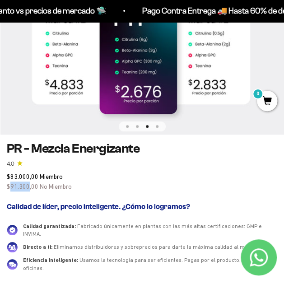
scroll to position [0, 0]
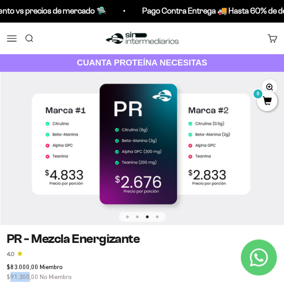
click at [245, 162] on img at bounding box center [142, 148] width 284 height 153
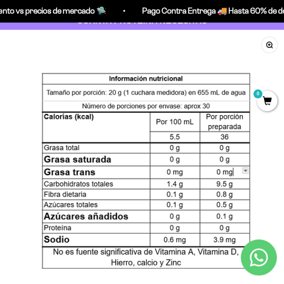
scroll to position [60, 0]
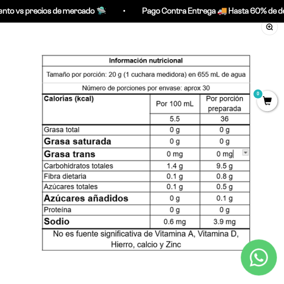
click at [256, 180] on img at bounding box center [142, 158] width 284 height 293
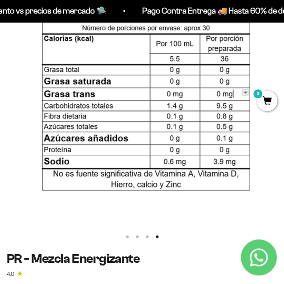
scroll to position [0, 0]
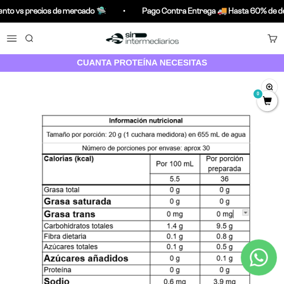
drag, startPoint x: 193, startPoint y: 201, endPoint x: 190, endPoint y: 197, distance: 5.1
click at [192, 200] on img at bounding box center [142, 218] width 284 height 293
click at [221, 201] on img at bounding box center [142, 218] width 284 height 293
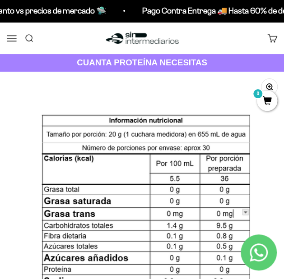
click at [273, 203] on img at bounding box center [142, 218] width 284 height 293
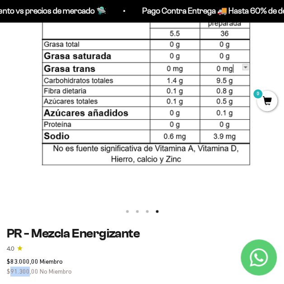
scroll to position [150, 0]
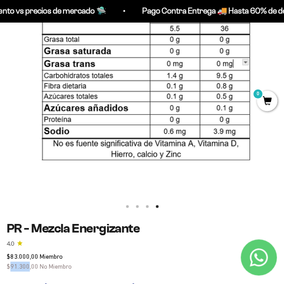
click at [57, 127] on img at bounding box center [142, 67] width 284 height 293
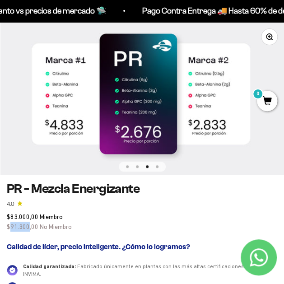
scroll to position [30, 0]
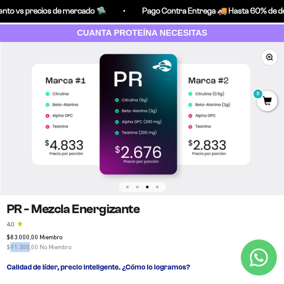
click at [67, 97] on img at bounding box center [142, 118] width 284 height 153
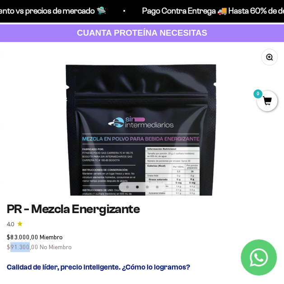
scroll to position [0, 284]
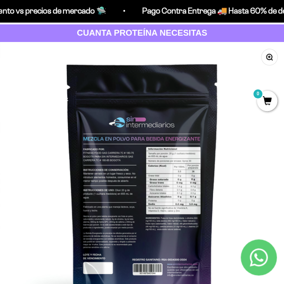
click at [67, 97] on img at bounding box center [142, 184] width 284 height 284
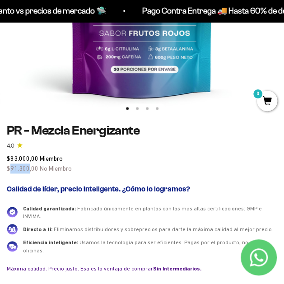
scroll to position [150, 0]
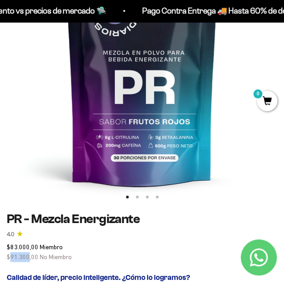
click at [210, 108] on img at bounding box center [142, 63] width 284 height 284
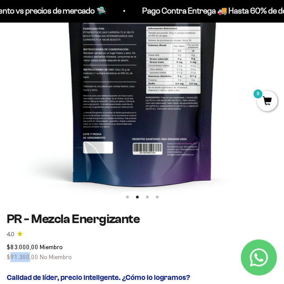
click at [19, 86] on img at bounding box center [142, 63] width 284 height 284
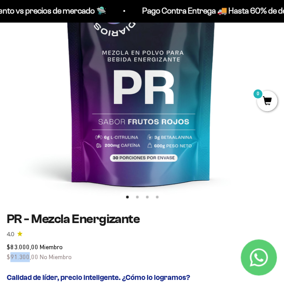
scroll to position [0, 0]
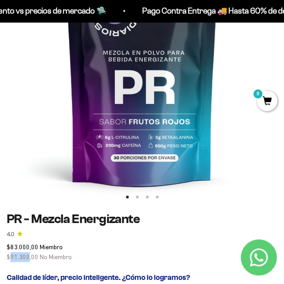
click at [217, 127] on img at bounding box center [142, 63] width 284 height 284
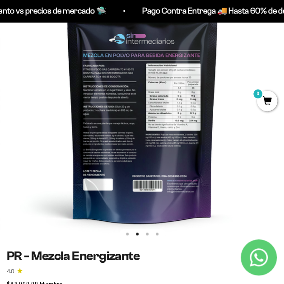
scroll to position [120, 0]
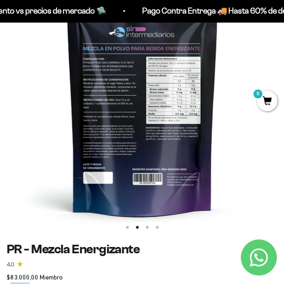
click at [68, 131] on img at bounding box center [142, 94] width 284 height 284
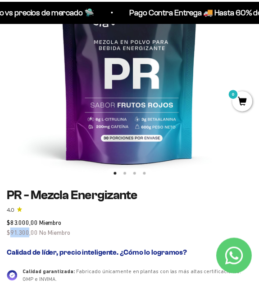
scroll to position [181, 0]
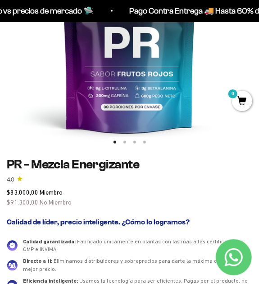
click at [81, 207] on div "$83.000,00 Miembro $91.300,00 No Miembro" at bounding box center [130, 197] width 246 height 20
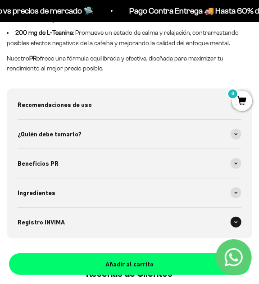
scroll to position [752, 0]
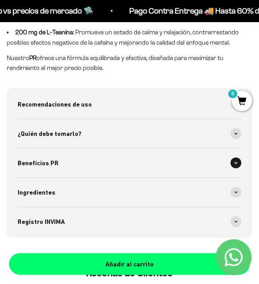
click at [97, 168] on div "Beneficios PR" at bounding box center [130, 162] width 224 height 29
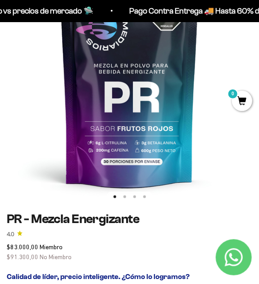
scroll to position [120, 0]
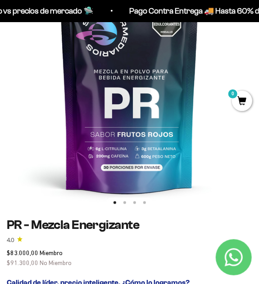
click at [97, 114] on img at bounding box center [129, 81] width 259 height 259
click at [9, 32] on img at bounding box center [129, 81] width 259 height 259
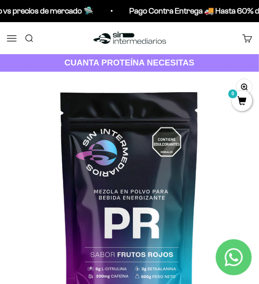
click at [11, 39] on button "Menú" at bounding box center [12, 38] width 10 height 10
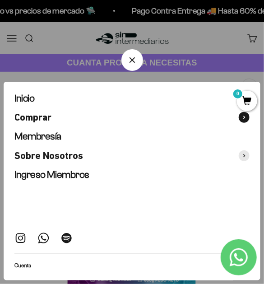
click at [44, 119] on span "Comprar" at bounding box center [32, 117] width 37 height 12
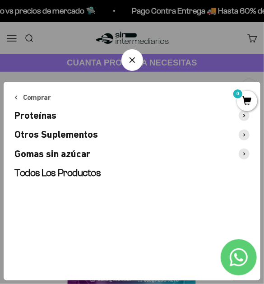
click at [53, 118] on span "Proteínas" at bounding box center [35, 116] width 42 height 12
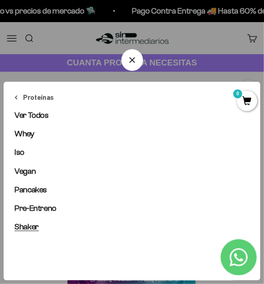
click at [35, 230] on span "Shaker" at bounding box center [26, 226] width 24 height 9
click at [22, 224] on span "Shaker" at bounding box center [26, 226] width 24 height 9
click at [135, 63] on icon "Cerrar" at bounding box center [132, 60] width 11 height 11
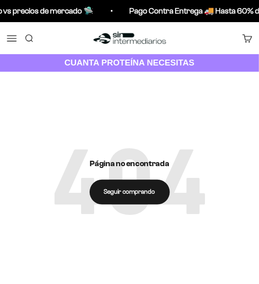
click at [17, 38] on button "Menú" at bounding box center [12, 38] width 10 height 10
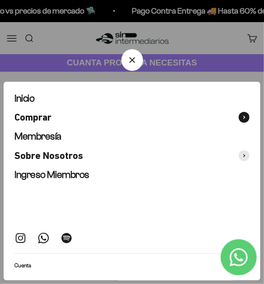
click at [53, 120] on button "Comprar" at bounding box center [131, 117] width 235 height 12
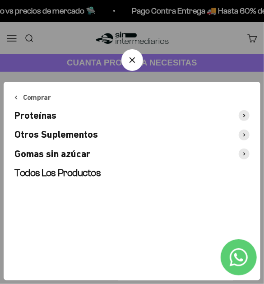
click at [60, 138] on span "Otros Suplementos" at bounding box center [55, 135] width 83 height 12
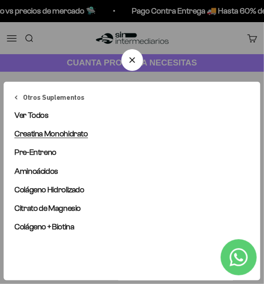
click at [69, 132] on span "Creatina Monohidrato" at bounding box center [51, 133] width 74 height 9
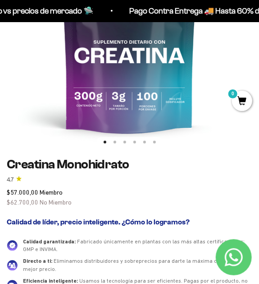
scroll to position [90, 0]
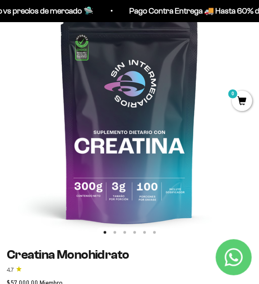
drag, startPoint x: 142, startPoint y: 116, endPoint x: 206, endPoint y: 114, distance: 63.6
click at [206, 114] on img at bounding box center [129, 110] width 259 height 259
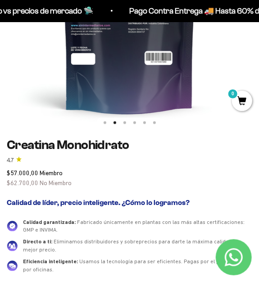
scroll to position [210, 0]
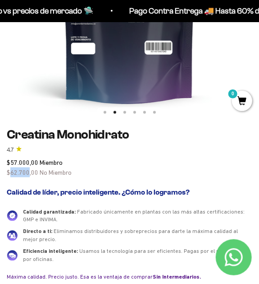
drag, startPoint x: 28, startPoint y: 171, endPoint x: 10, endPoint y: 176, distance: 18.1
click at [10, 176] on span "$62.700,00" at bounding box center [23, 172] width 32 height 7
copy span "62.700"
drag, startPoint x: 22, startPoint y: 162, endPoint x: 7, endPoint y: 162, distance: 15.3
click at [7, 162] on span "$57.000,00" at bounding box center [23, 162] width 32 height 7
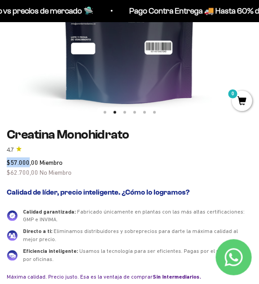
copy span "$57.000"
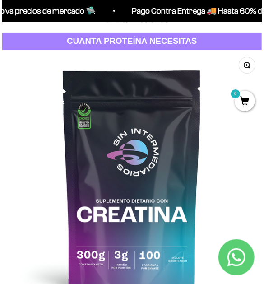
scroll to position [0, 0]
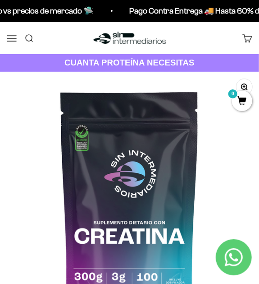
click at [17, 35] on button "Menú" at bounding box center [12, 38] width 10 height 10
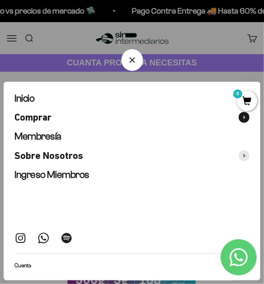
click at [42, 118] on span "Comprar" at bounding box center [32, 117] width 37 height 12
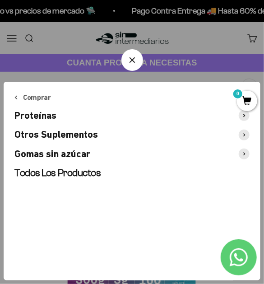
click at [54, 136] on span "Otros Suplementos" at bounding box center [55, 135] width 83 height 12
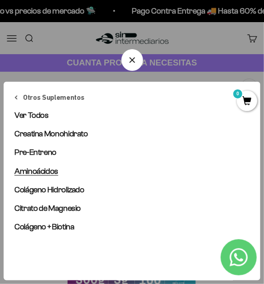
click at [51, 171] on span "Aminoácidos" at bounding box center [36, 171] width 44 height 9
click at [43, 170] on span "Aminoácidos" at bounding box center [36, 171] width 44 height 9
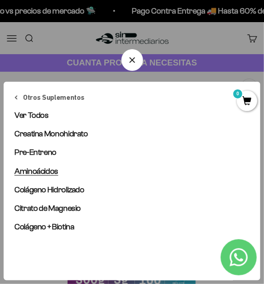
click at [43, 170] on span "Aminoácidos" at bounding box center [36, 171] width 44 height 9
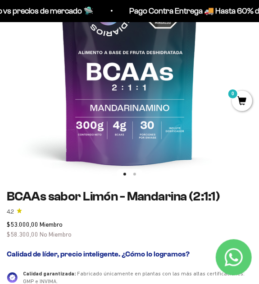
scroll to position [150, 0]
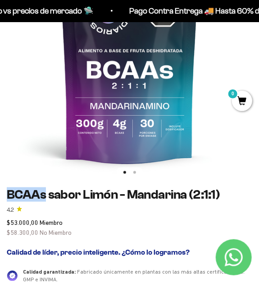
drag, startPoint x: 9, startPoint y: 196, endPoint x: 45, endPoint y: 196, distance: 36.6
click at [45, 196] on h1 "BCAAs sabor Limón - Mandarina (2:1:1)" at bounding box center [130, 195] width 246 height 14
copy h1 "BCAAs"
click at [109, 197] on h1 "BCAAs sabor Limón - Mandarina (2:1:1)" at bounding box center [130, 195] width 246 height 14
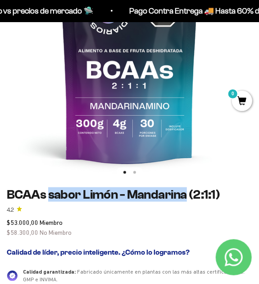
drag, startPoint x: 50, startPoint y: 195, endPoint x: 186, endPoint y: 192, distance: 136.3
click at [186, 192] on h1 "BCAAs sabor Limón - Mandarina (2:1:1)" at bounding box center [130, 195] width 246 height 14
click at [54, 198] on h1 "BCAAs sabor Limón - Mandarina (2:1:1)" at bounding box center [130, 195] width 246 height 14
drag, startPoint x: 82, startPoint y: 194, endPoint x: 185, endPoint y: 195, distance: 103.8
click at [185, 195] on h1 "BCAAs sabor Limón - Mandarina (2:1:1)" at bounding box center [130, 195] width 246 height 14
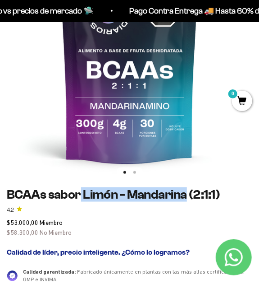
click at [108, 225] on div "$53.000,00 Miembro $58.300,00 No Miembro" at bounding box center [130, 228] width 246 height 20
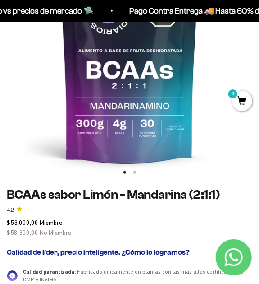
scroll to position [210, 0]
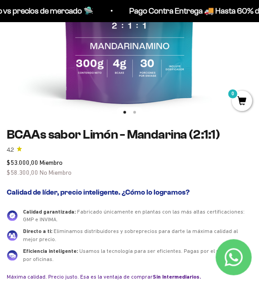
click at [35, 134] on h1 "BCAAs sabor Limón - Mandarina (2:1:1)" at bounding box center [130, 135] width 246 height 14
drag, startPoint x: 28, startPoint y: 163, endPoint x: 10, endPoint y: 164, distance: 17.2
click at [10, 164] on span "$53.000,00" at bounding box center [23, 162] width 32 height 7
copy span "53.000"
drag, startPoint x: 25, startPoint y: 176, endPoint x: 29, endPoint y: 173, distance: 5.1
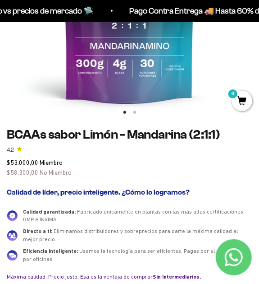
click at [25, 176] on div "$53.000,00 Miembro $58.300,00 No Miembro" at bounding box center [130, 167] width 246 height 20
drag, startPoint x: 28, startPoint y: 172, endPoint x: 10, endPoint y: 173, distance: 17.6
click at [10, 173] on span "$58.300,00" at bounding box center [23, 172] width 32 height 7
copy span "58.300"
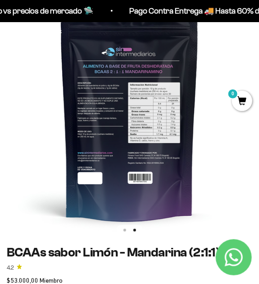
scroll to position [0, 0]
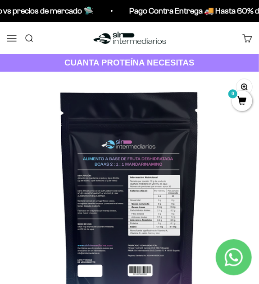
click at [12, 35] on button "Menú" at bounding box center [12, 38] width 10 height 10
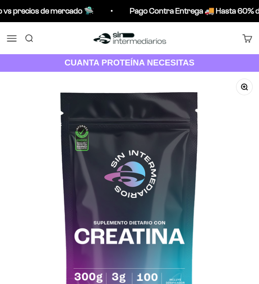
click at [13, 42] on button "Menú" at bounding box center [12, 38] width 10 height 10
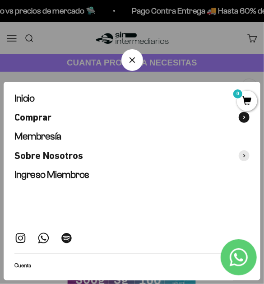
click at [43, 115] on span "Comprar" at bounding box center [32, 117] width 37 height 12
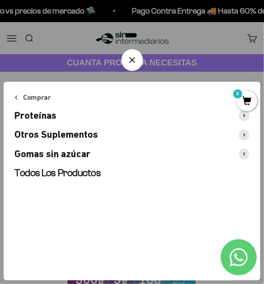
click at [47, 139] on span "Otros Suplementos" at bounding box center [55, 135] width 83 height 12
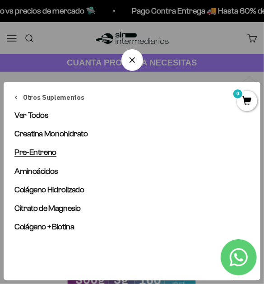
click at [45, 153] on span "Pre-Entreno" at bounding box center [35, 152] width 42 height 9
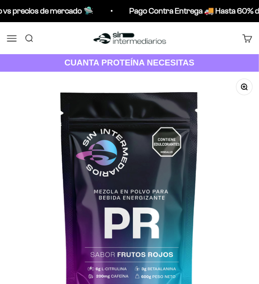
click at [12, 34] on button "Menú" at bounding box center [12, 38] width 10 height 10
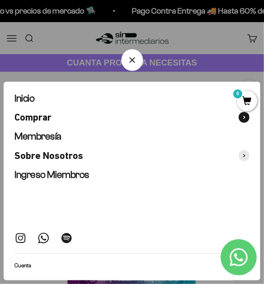
click at [40, 120] on span "Comprar" at bounding box center [32, 117] width 37 height 12
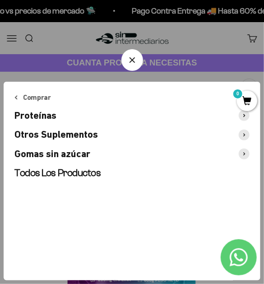
click at [50, 136] on span "Otros Suplementos" at bounding box center [55, 135] width 83 height 12
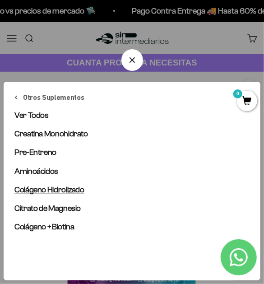
click at [46, 190] on span "Colágeno Hidrolizado" at bounding box center [49, 189] width 70 height 9
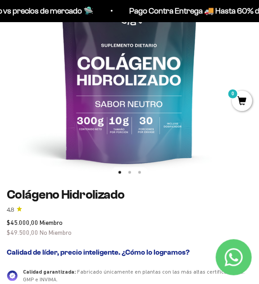
scroll to position [210, 0]
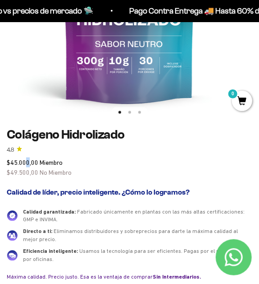
click at [26, 165] on span "$45.000,00" at bounding box center [23, 162] width 32 height 7
drag, startPoint x: 8, startPoint y: 133, endPoint x: 57, endPoint y: 132, distance: 49.2
click at [57, 132] on h1 "Colágeno Hidrolizado" at bounding box center [130, 135] width 246 height 14
copy h1 "Colágeno"
click at [88, 134] on h1 "Colágeno Hidrolizado" at bounding box center [130, 135] width 246 height 14
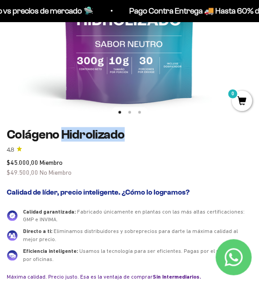
drag, startPoint x: 62, startPoint y: 136, endPoint x: 125, endPoint y: 134, distance: 62.8
click at [125, 134] on h1 "Colágeno Hidrolizado" at bounding box center [130, 135] width 246 height 14
copy h1 "Hidrolizado"
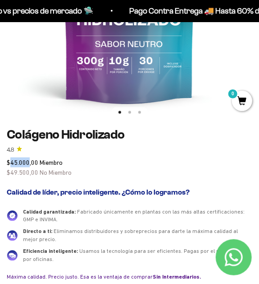
drag, startPoint x: 18, startPoint y: 161, endPoint x: 11, endPoint y: 161, distance: 7.2
click at [11, 161] on span "$45.000,00" at bounding box center [23, 162] width 32 height 7
copy span "45.000"
drag, startPoint x: 29, startPoint y: 171, endPoint x: 10, endPoint y: 172, distance: 19.0
click at [10, 172] on span "$49.500,00" at bounding box center [23, 172] width 32 height 7
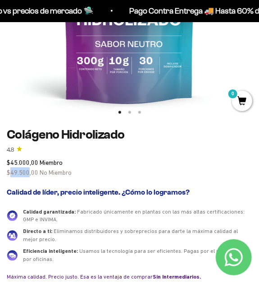
copy span "49.500"
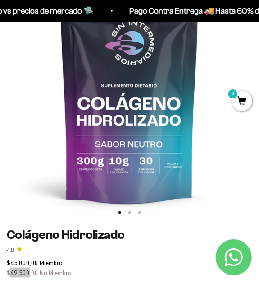
scroll to position [120, 0]
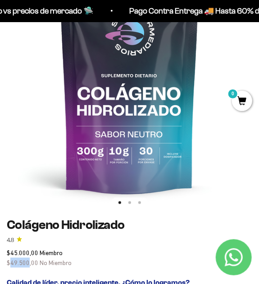
click at [138, 102] on img at bounding box center [129, 81] width 259 height 259
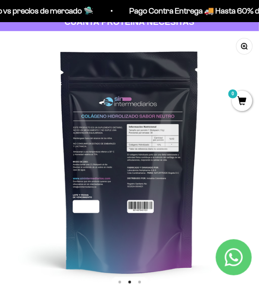
scroll to position [30, 0]
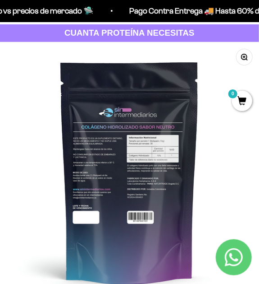
click at [67, 151] on img at bounding box center [129, 171] width 259 height 259
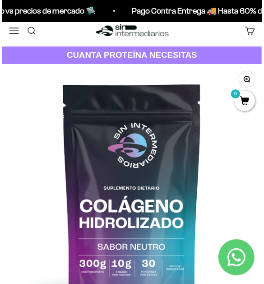
scroll to position [0, 0]
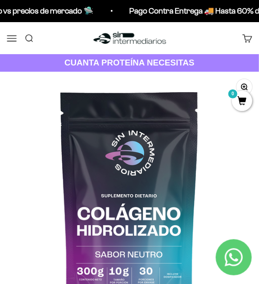
click at [17, 41] on button "Menú" at bounding box center [12, 38] width 10 height 10
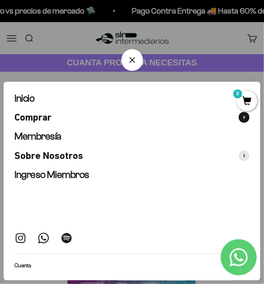
click at [42, 118] on span "Comprar" at bounding box center [32, 117] width 37 height 12
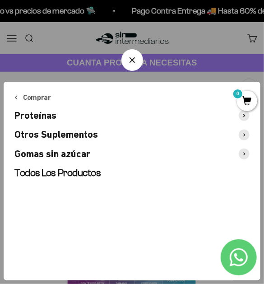
click at [46, 117] on span "Proteínas" at bounding box center [35, 116] width 42 height 12
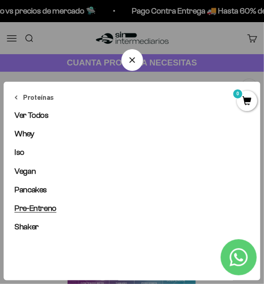
click at [37, 206] on span "Pre-Entreno" at bounding box center [35, 208] width 42 height 9
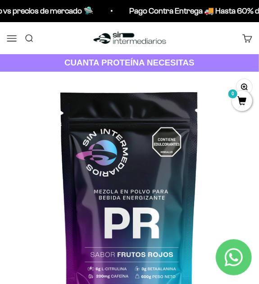
click at [9, 39] on button "Menú" at bounding box center [12, 38] width 10 height 10
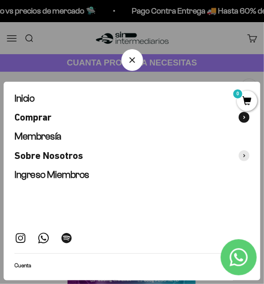
click at [34, 118] on span "Comprar" at bounding box center [32, 117] width 37 height 12
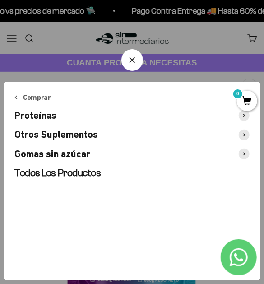
drag, startPoint x: 41, startPoint y: 119, endPoint x: 48, endPoint y: 134, distance: 17.4
click at [48, 134] on ul "Comprar Proteínas Otros Suplementos Gomas sin azúcar Todos Los Productos" at bounding box center [131, 136] width 235 height 87
click at [48, 134] on span "Otros Suplementos" at bounding box center [55, 135] width 83 height 12
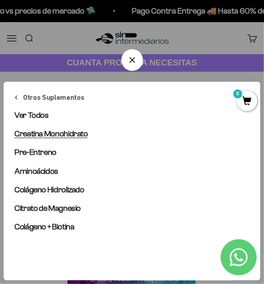
click at [46, 134] on span "Creatina Monohidrato" at bounding box center [51, 133] width 74 height 9
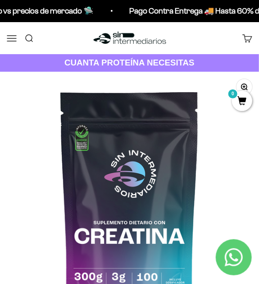
click at [8, 33] on button "Menú" at bounding box center [12, 38] width 10 height 10
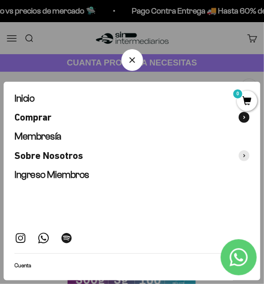
click at [46, 121] on span "Comprar" at bounding box center [32, 117] width 37 height 12
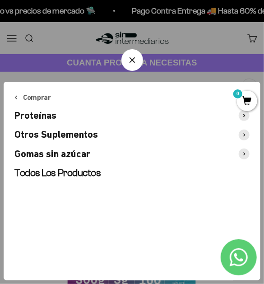
click at [46, 120] on span "Proteínas" at bounding box center [35, 116] width 42 height 12
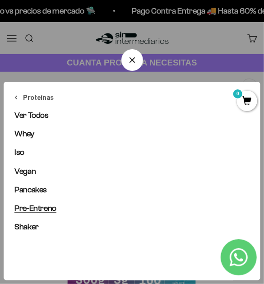
click at [44, 213] on link "Pre-Entreno" at bounding box center [131, 208] width 235 height 11
click at [42, 207] on span "Pre-Entreno" at bounding box center [35, 208] width 42 height 9
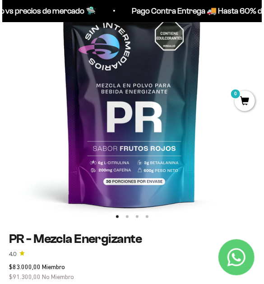
scroll to position [2, 0]
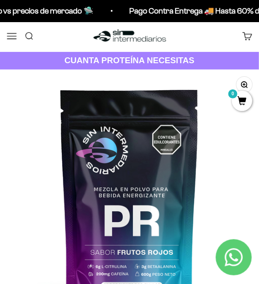
click at [14, 38] on button "Menú" at bounding box center [12, 36] width 10 height 10
